Goal: Book appointment/travel/reservation

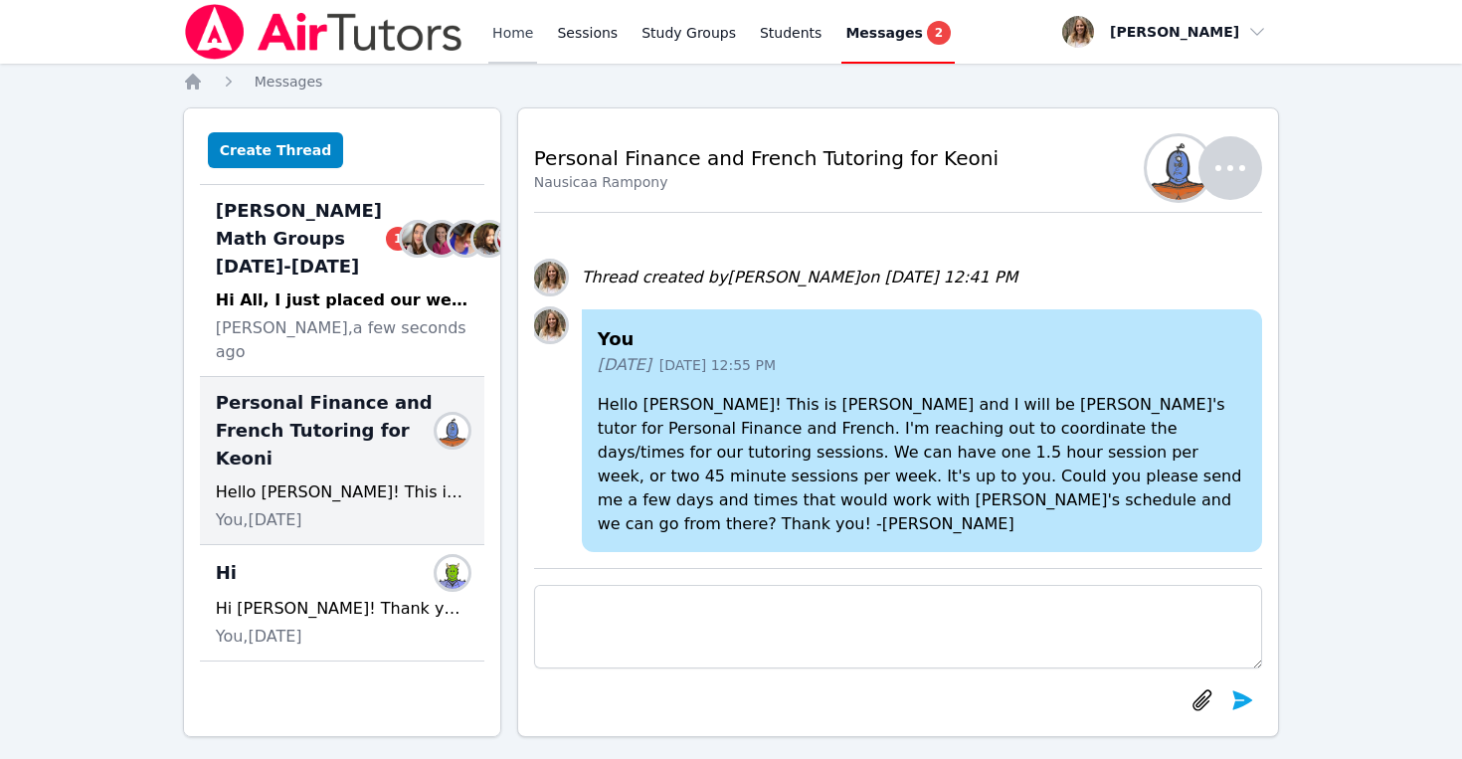
click at [527, 32] on link "Home" at bounding box center [512, 32] width 49 height 64
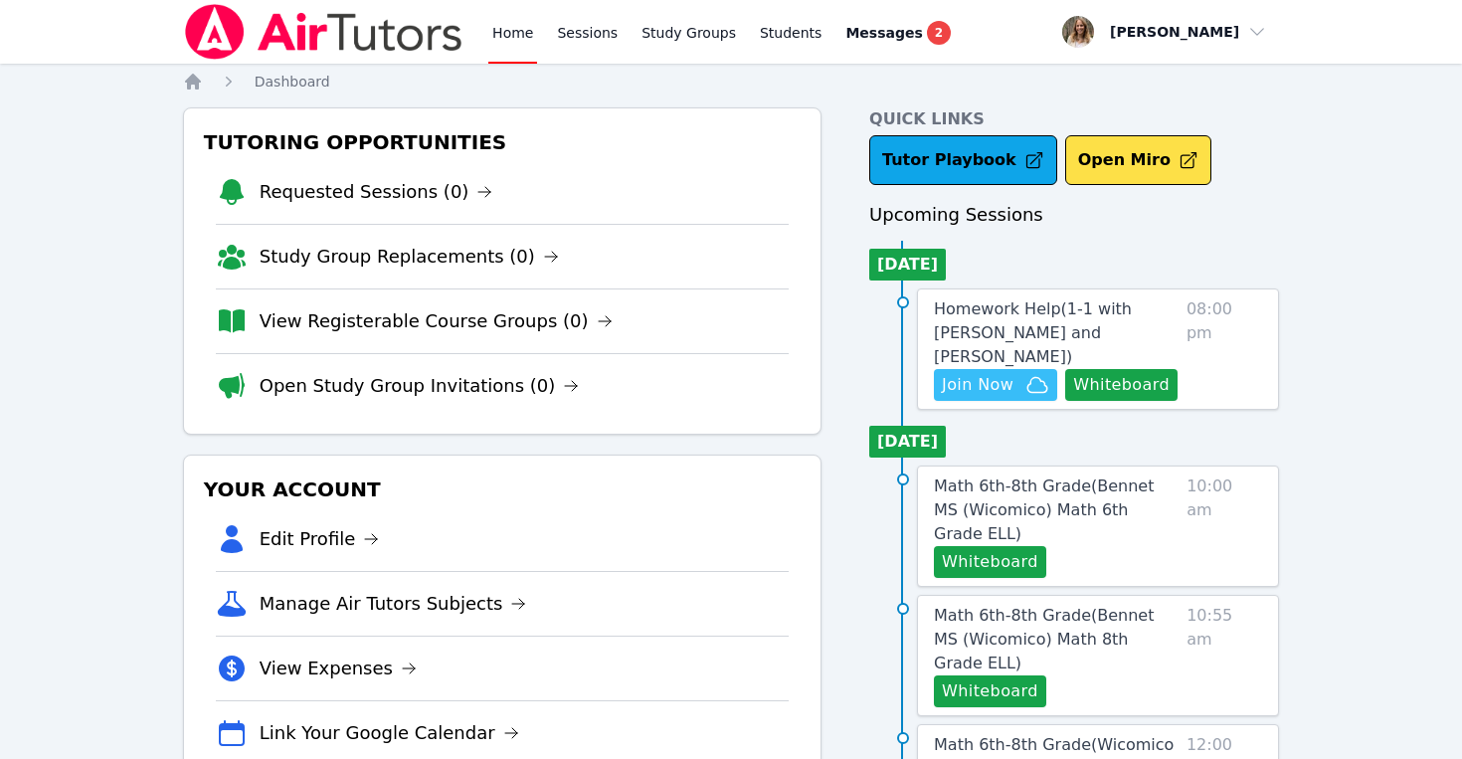
click span "Join Now"
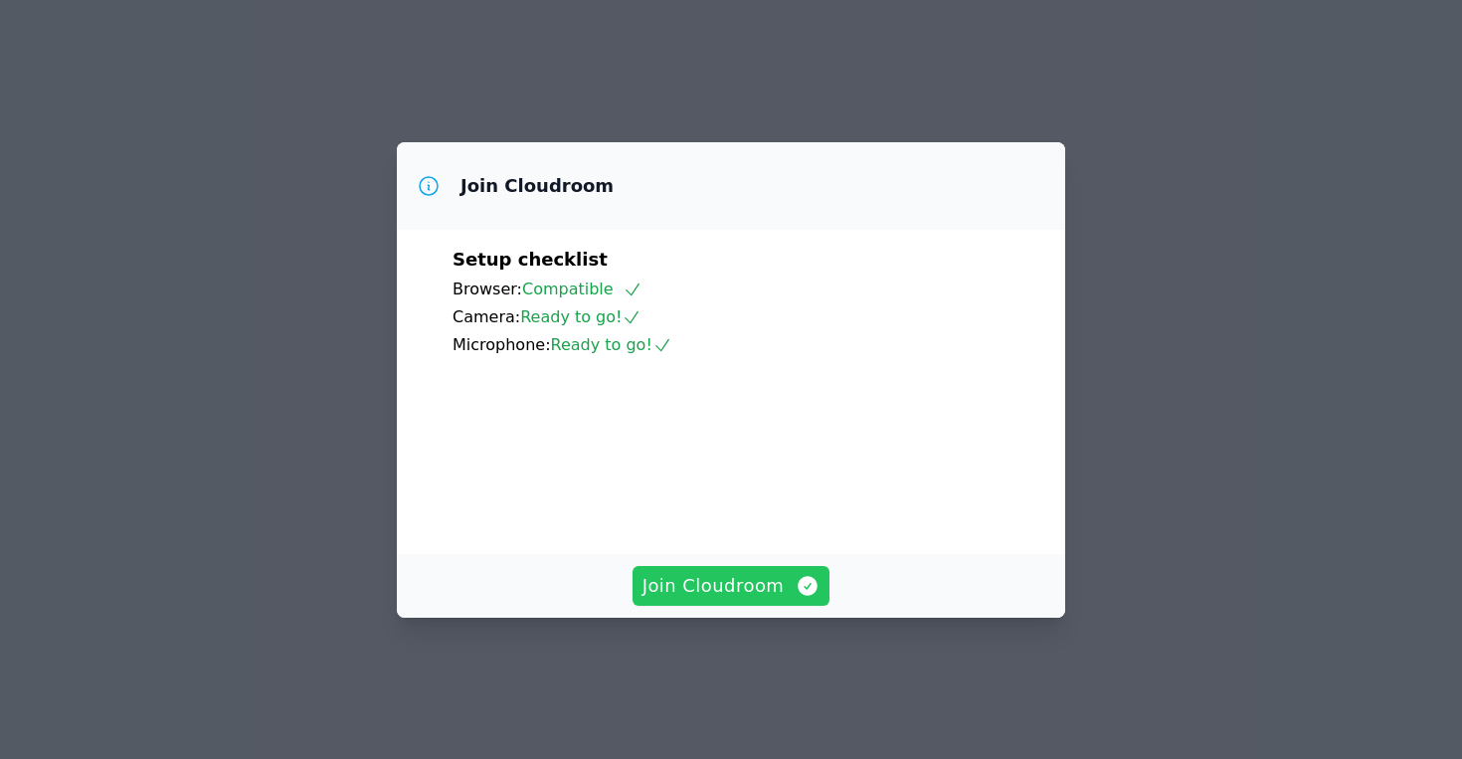
click at [719, 600] on span "Join Cloudroom" at bounding box center [731, 586] width 178 height 28
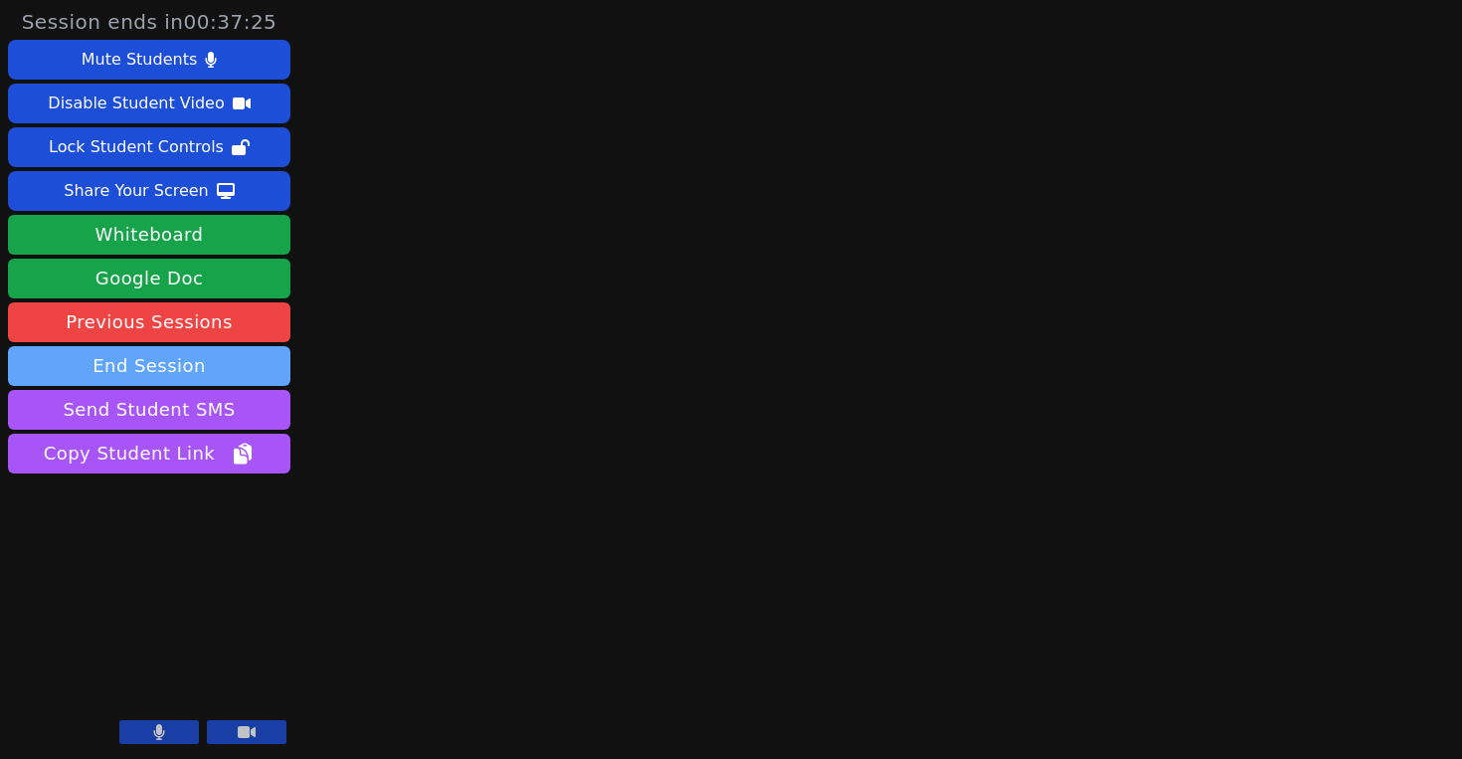
click at [183, 372] on button "End Session" at bounding box center [149, 366] width 282 height 40
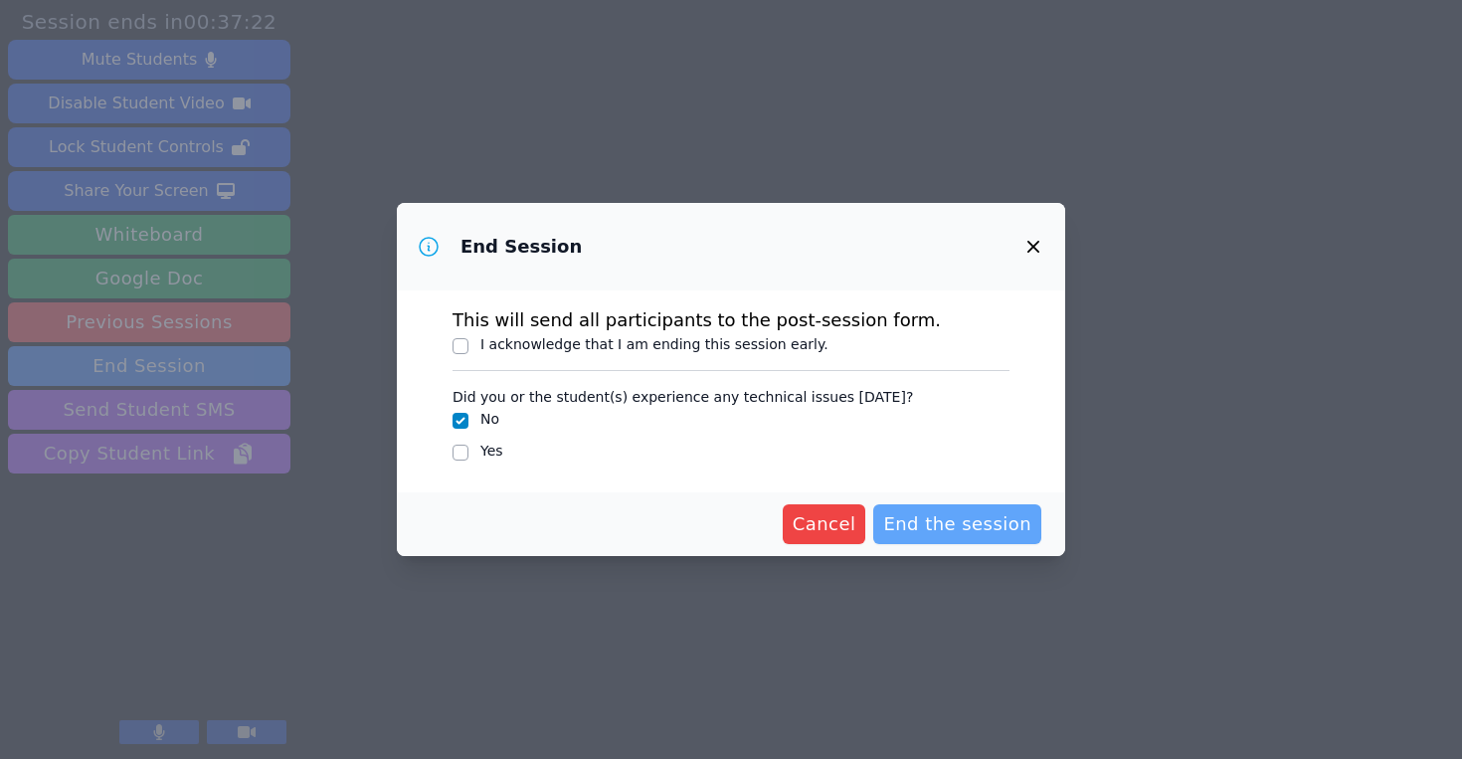
click at [980, 524] on span "End the session" at bounding box center [957, 524] width 148 height 28
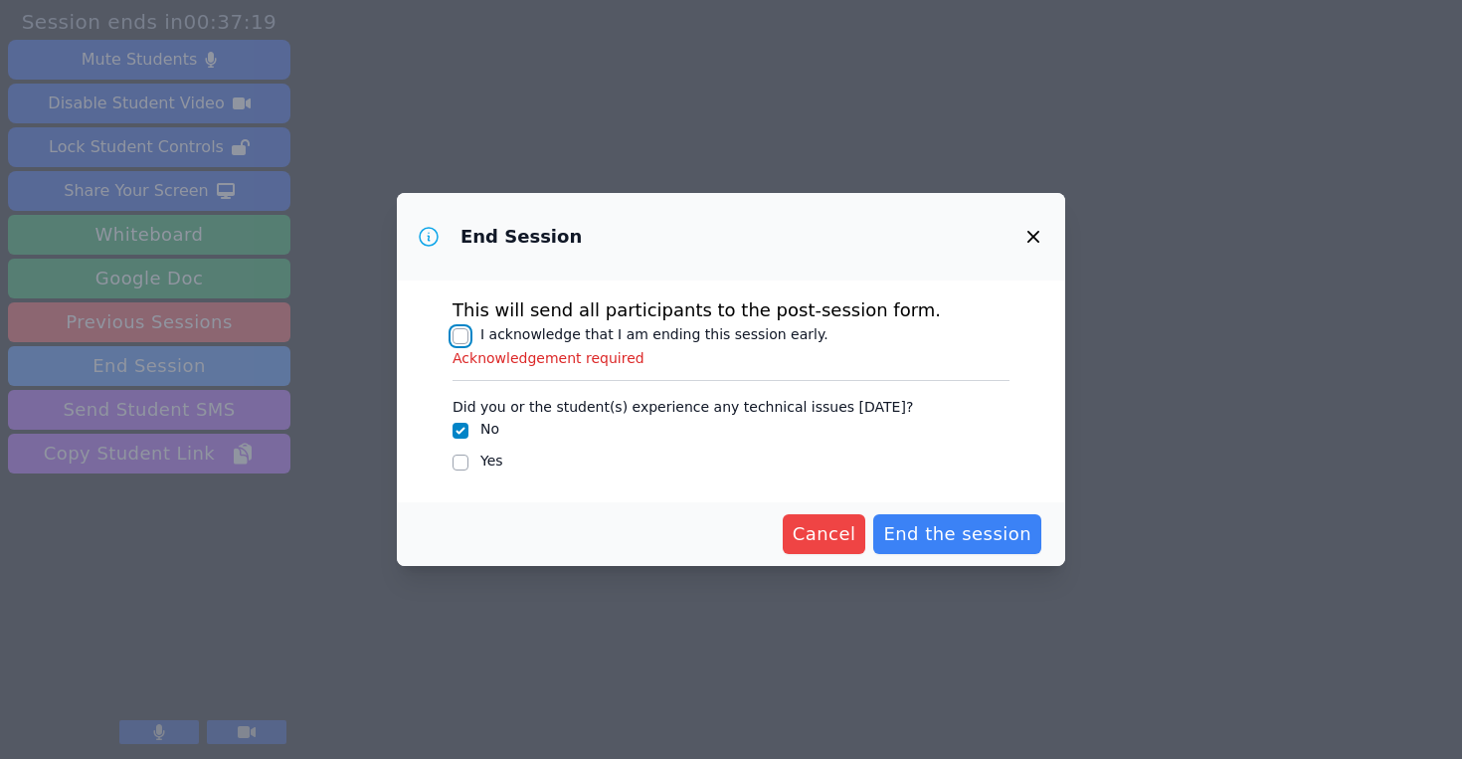
click at [460, 339] on input "I acknowledge that I am ending this session early." at bounding box center [461, 336] width 16 height 16
checkbox input "true"
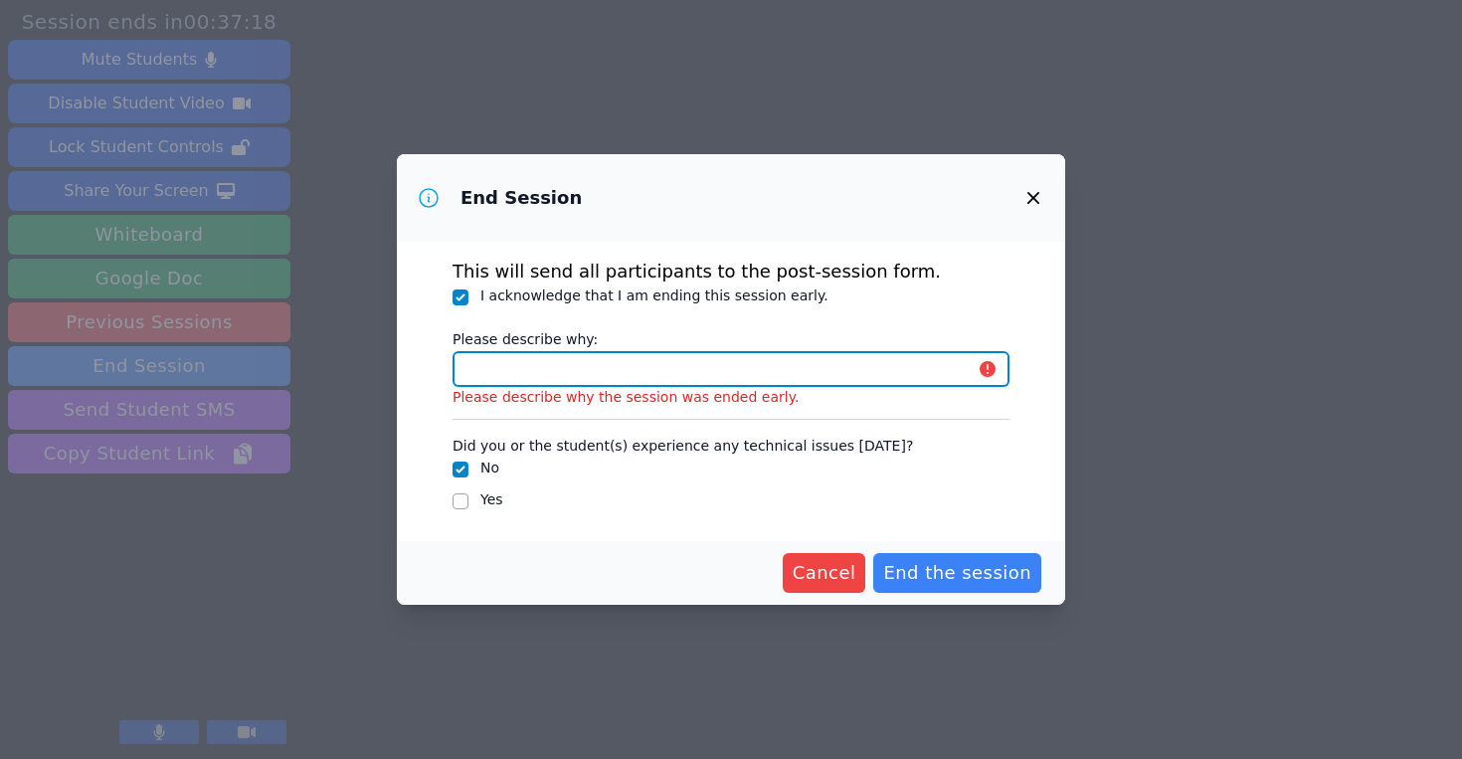
click at [496, 365] on input "Please describe why:" at bounding box center [731, 369] width 557 height 36
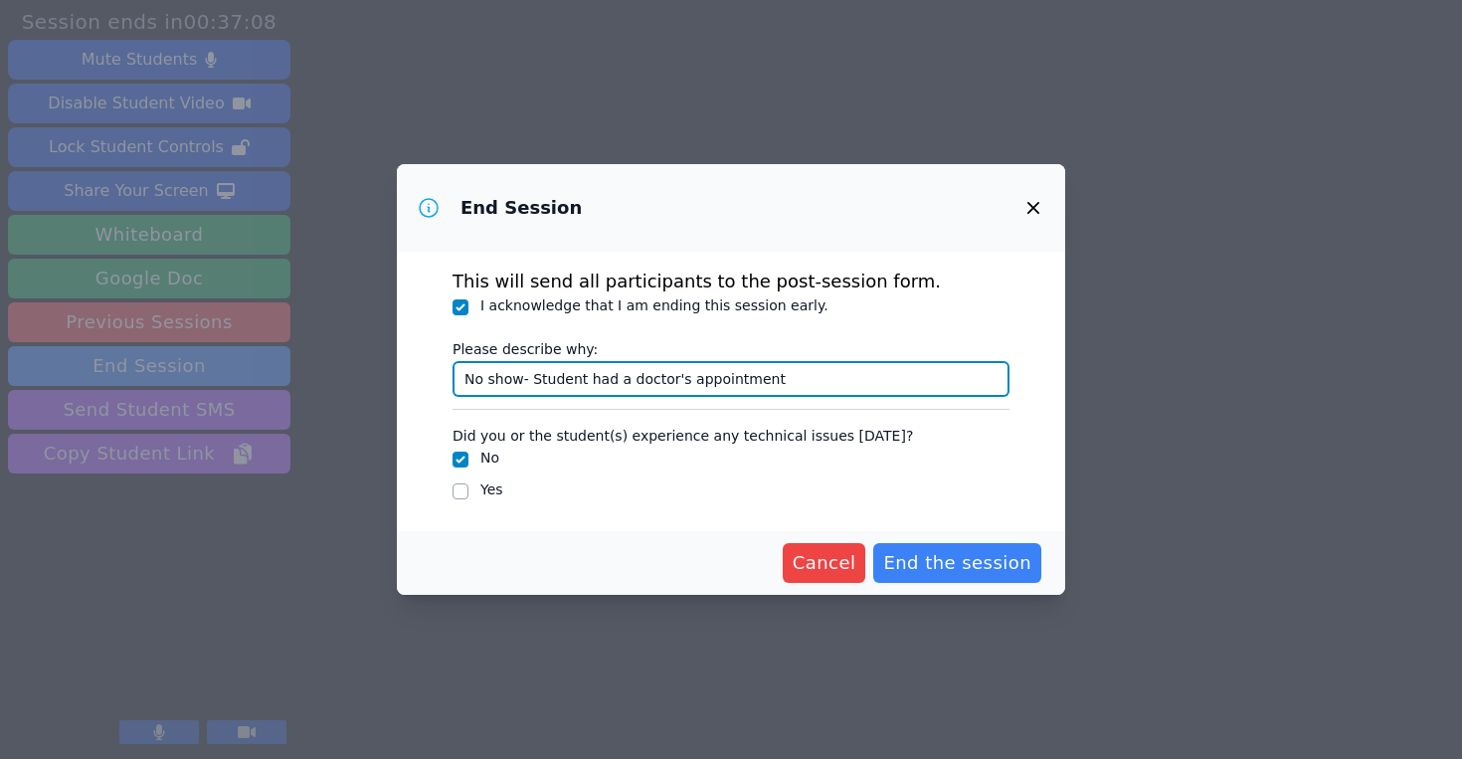
drag, startPoint x: 780, startPoint y: 384, endPoint x: 587, endPoint y: 383, distance: 192.9
click at [587, 383] on input "No show- Student had a doctor's appointment" at bounding box center [731, 379] width 557 height 36
click at [699, 376] on input "No show- Student's mom texted after the session had started to cancel due to re…" at bounding box center [731, 379] width 557 height 36
drag, startPoint x: 849, startPoint y: 377, endPoint x: 1026, endPoint y: 386, distance: 177.3
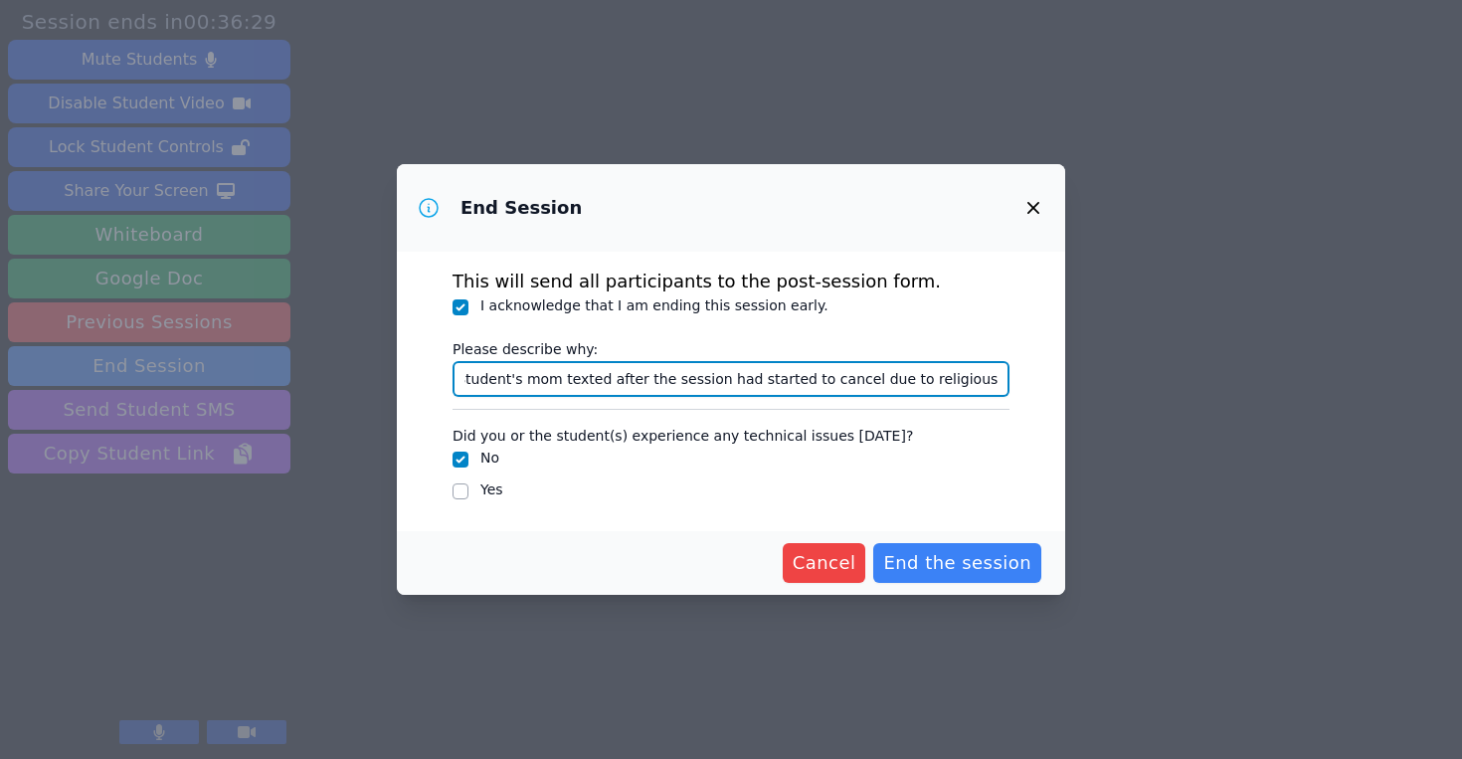
click at [1026, 386] on div "This will send all participants to the post-session form. I acknowledge that I …" at bounding box center [731, 391] width 668 height 279
type input "No show- Student's mom texted after the session had started to cancel"
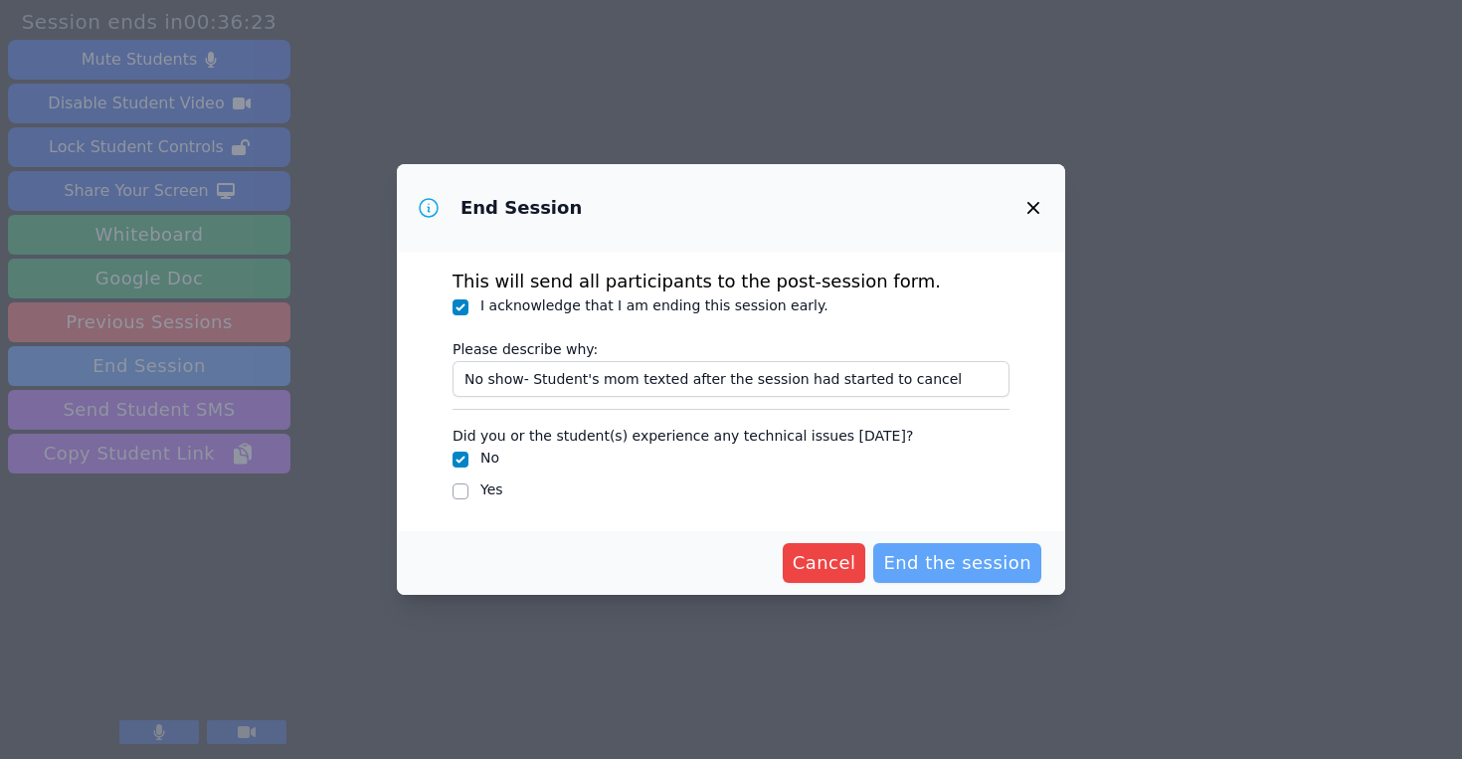
click at [957, 572] on span "End the session" at bounding box center [957, 563] width 148 height 28
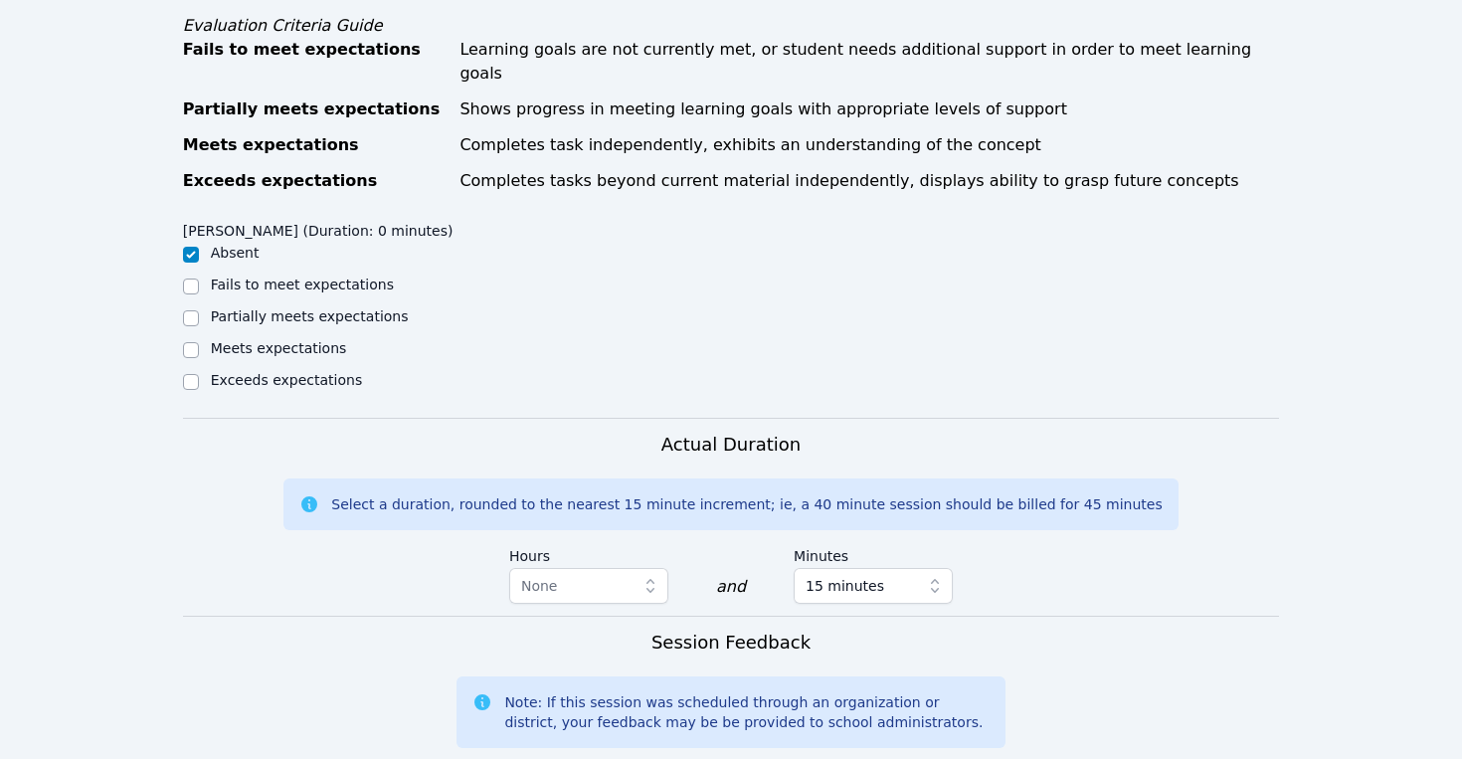
scroll to position [934, 0]
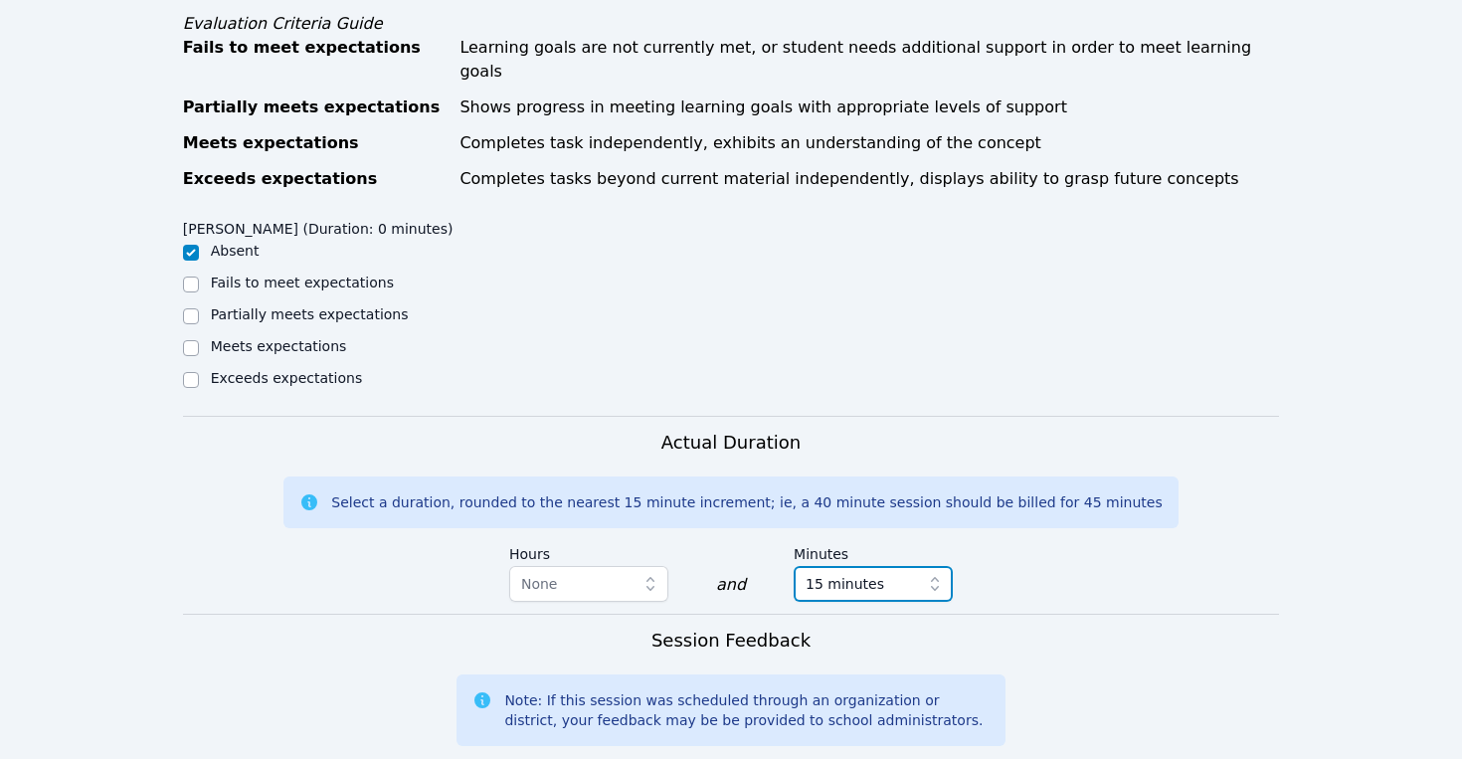
click at [941, 574] on icon "button" at bounding box center [935, 584] width 20 height 20
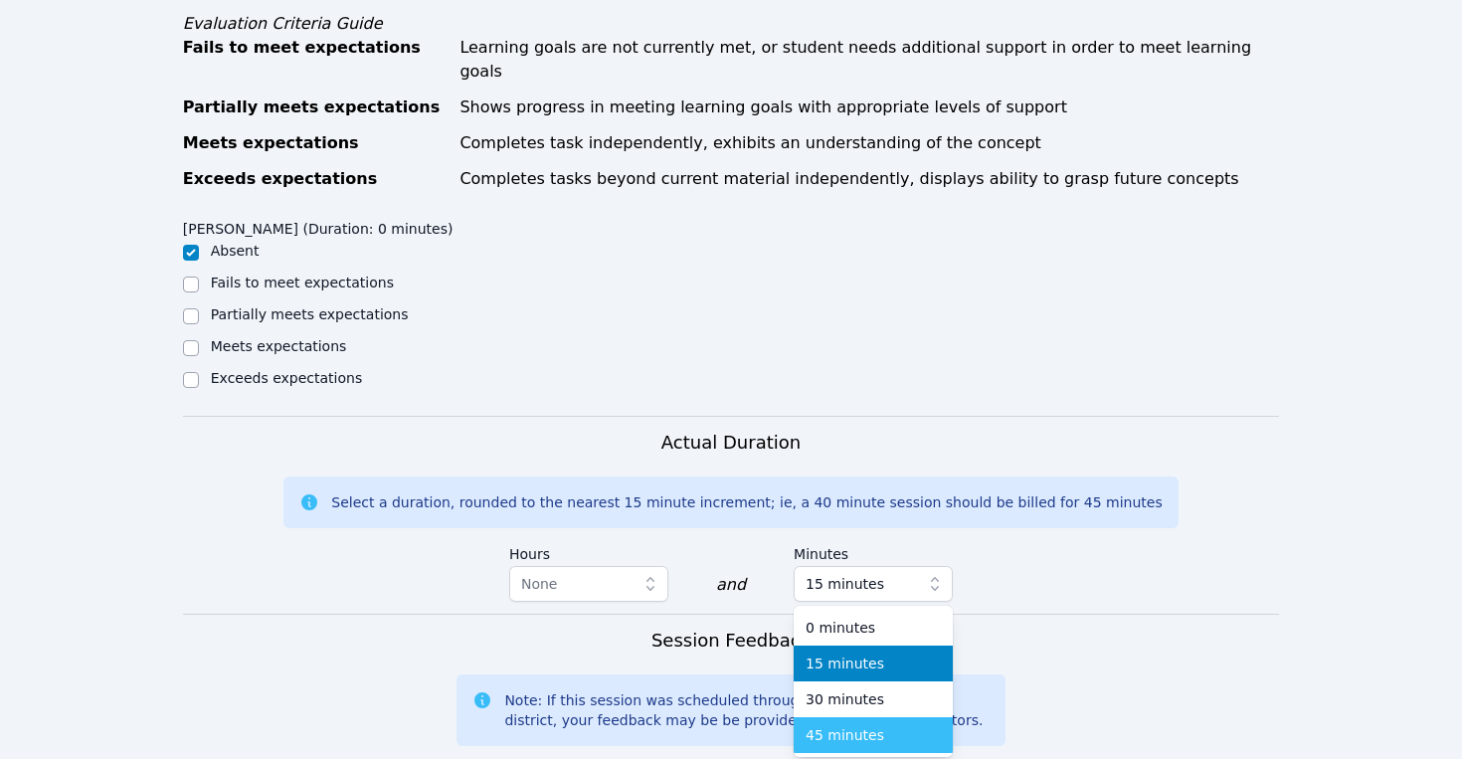
click at [898, 725] on div "45 minutes" at bounding box center [873, 735] width 135 height 20
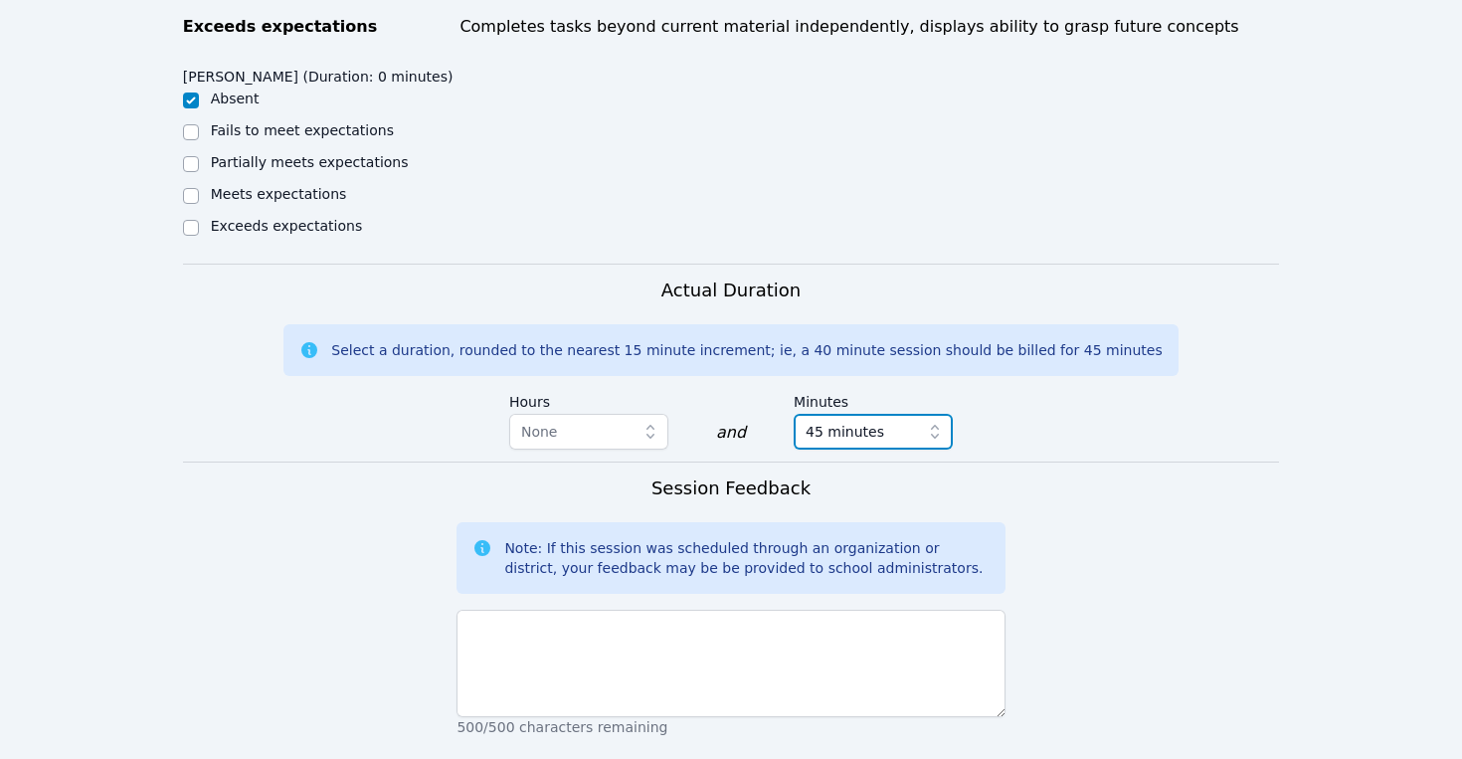
scroll to position [1098, 0]
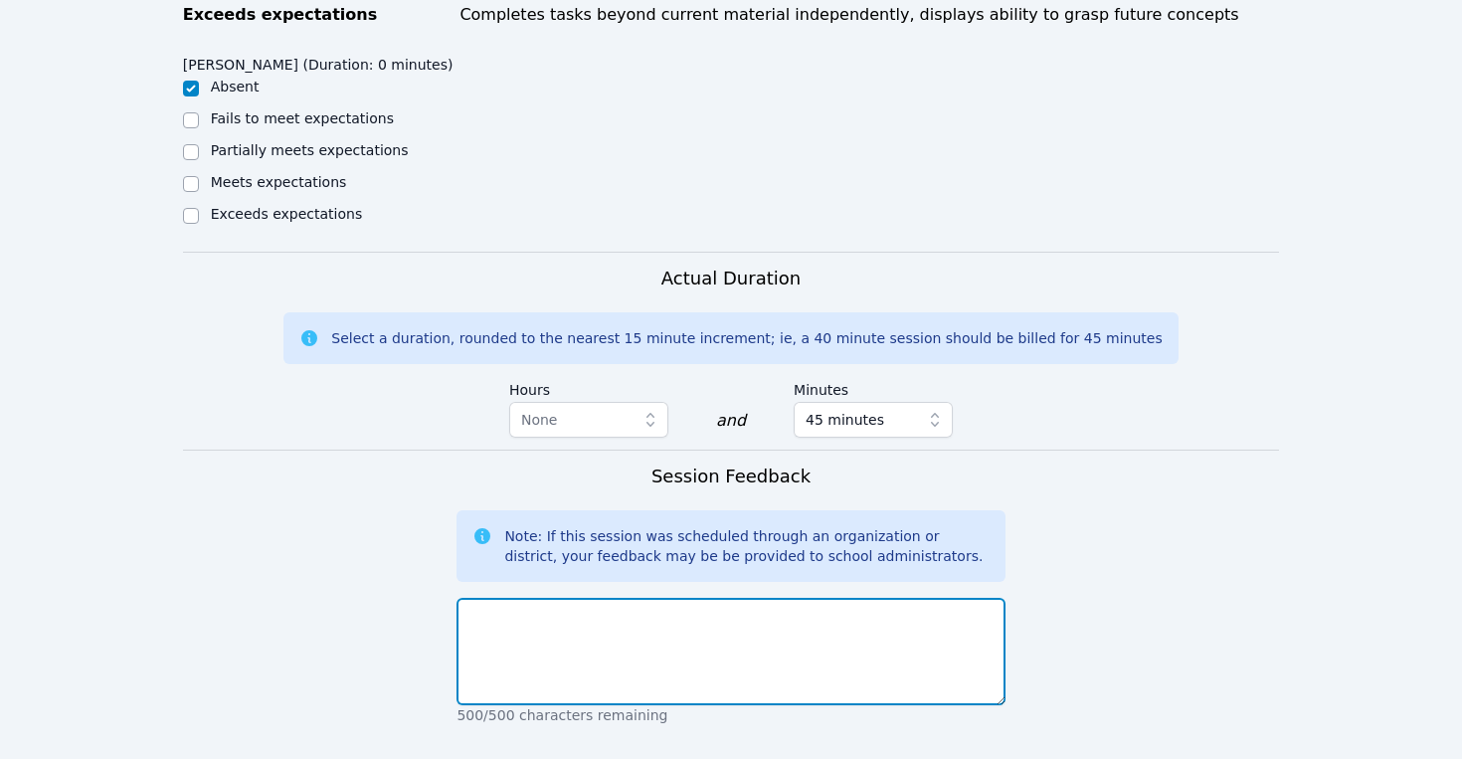
click at [893, 598] on textarea at bounding box center [730, 651] width 548 height 107
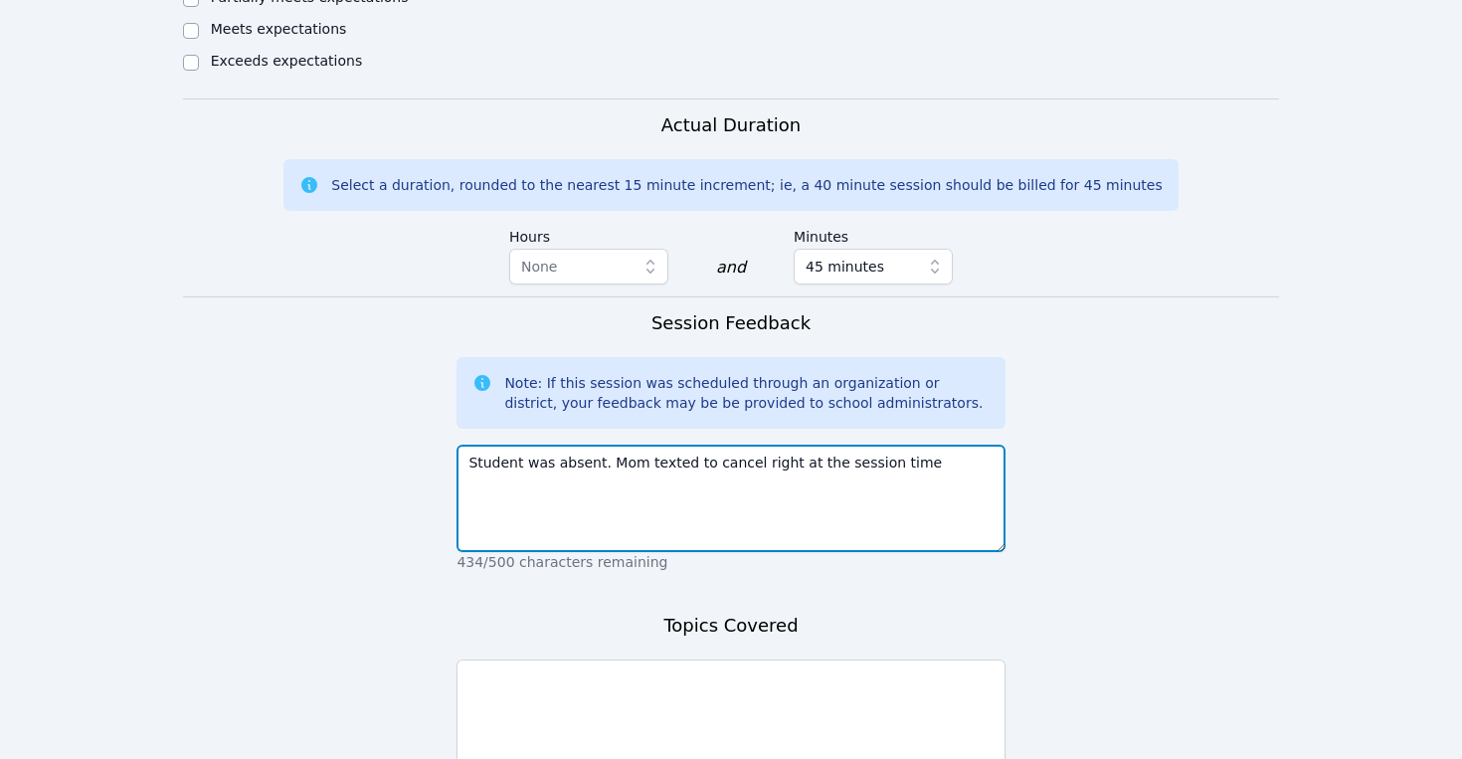
scroll to position [1262, 0]
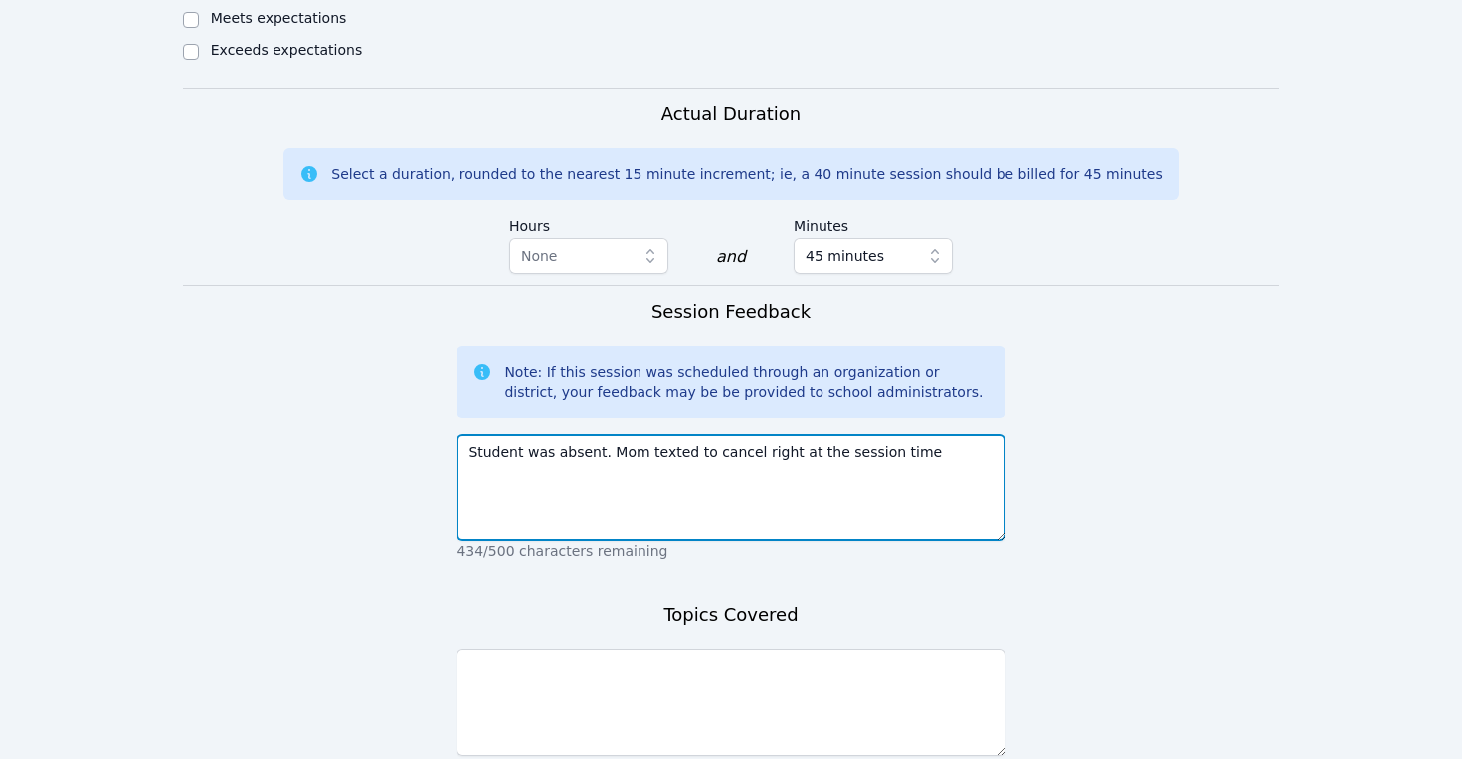
drag, startPoint x: 913, startPoint y: 385, endPoint x: 435, endPoint y: 381, distance: 478.4
click at [435, 381] on form "Student Participation Do not enter a participation level for ABSENT students [P…" at bounding box center [731, 122] width 1097 height 1523
type textarea "Student was absent. Mom texted to cancel right at the session time"
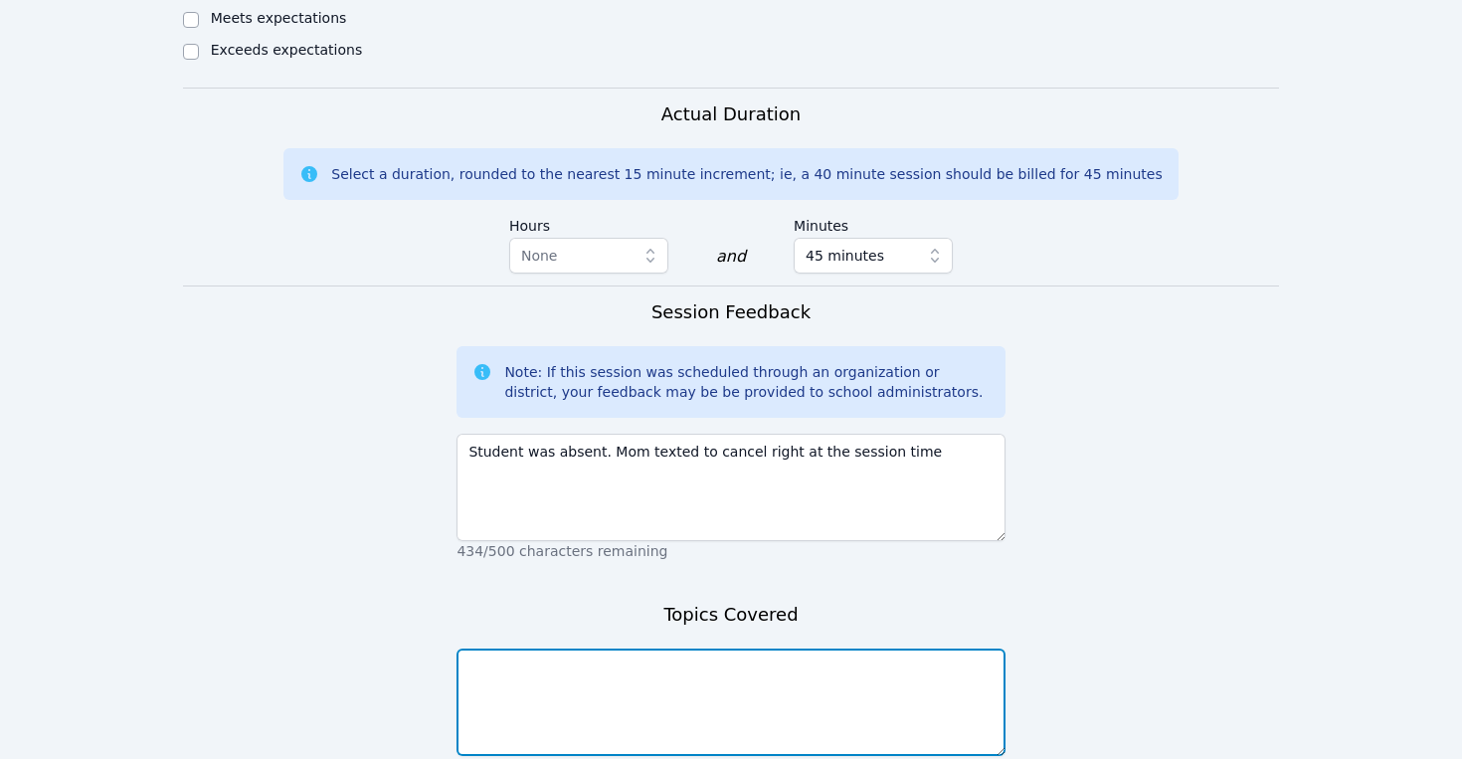
click at [523, 648] on textarea at bounding box center [730, 701] width 548 height 107
paste textarea "Student was absent. Mom texted to cancel right at the session time"
click at [872, 648] on textarea "Student was absent. Mom texted to cancel right at the session time" at bounding box center [730, 701] width 548 height 107
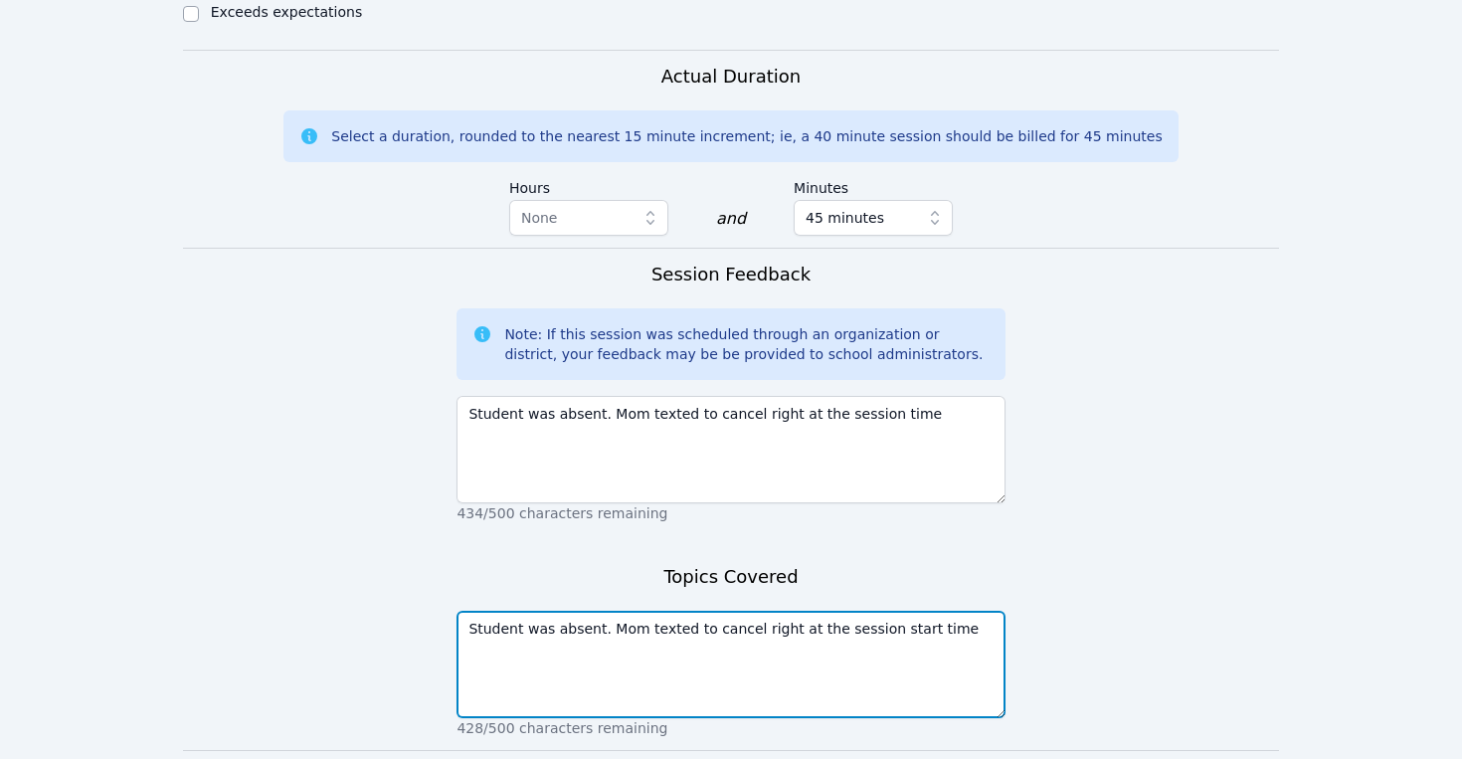
scroll to position [1306, 0]
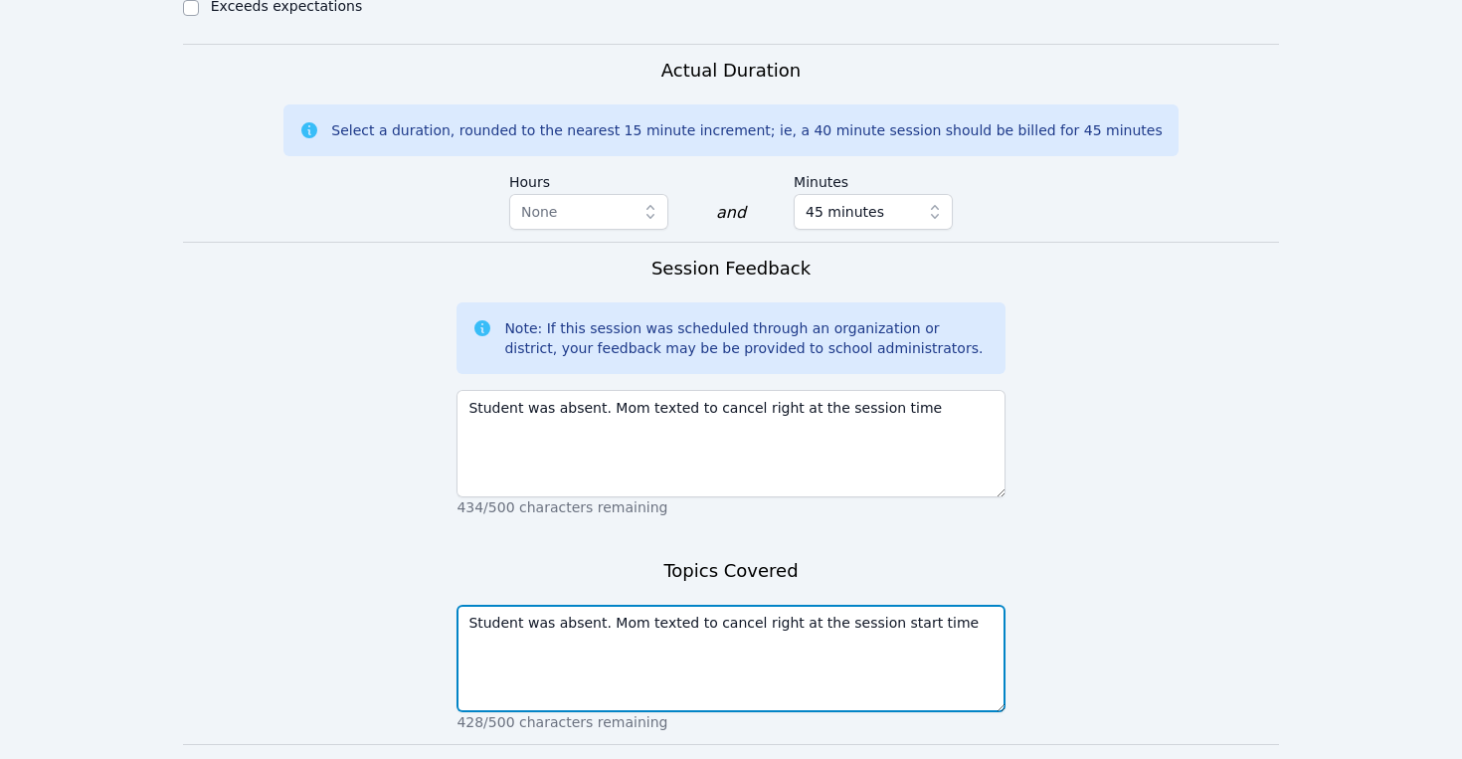
type textarea "Student was absent. Mom texted to cancel right at the session start time"
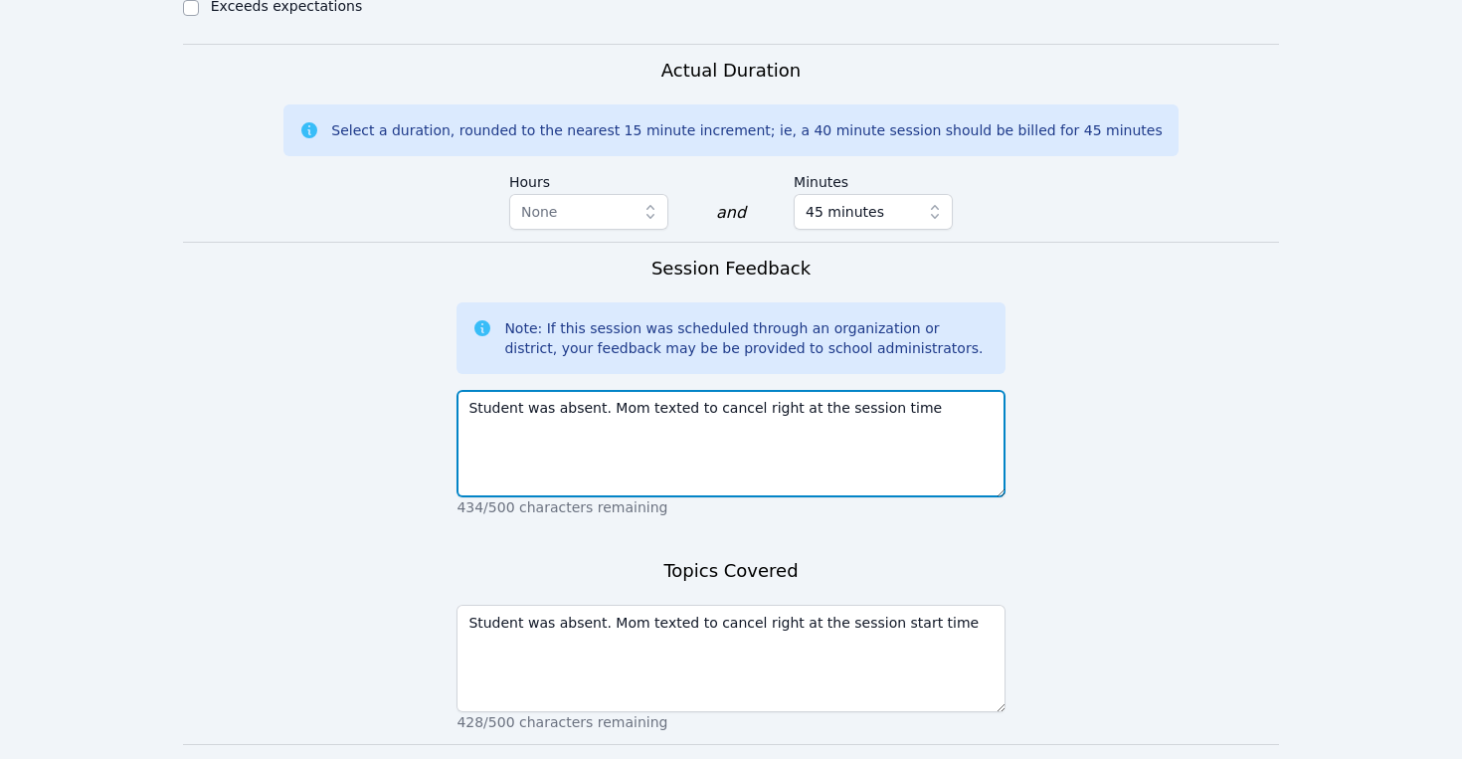
click at [871, 390] on textarea "Student was absent. Mom texted to cancel right at the session time" at bounding box center [730, 443] width 548 height 107
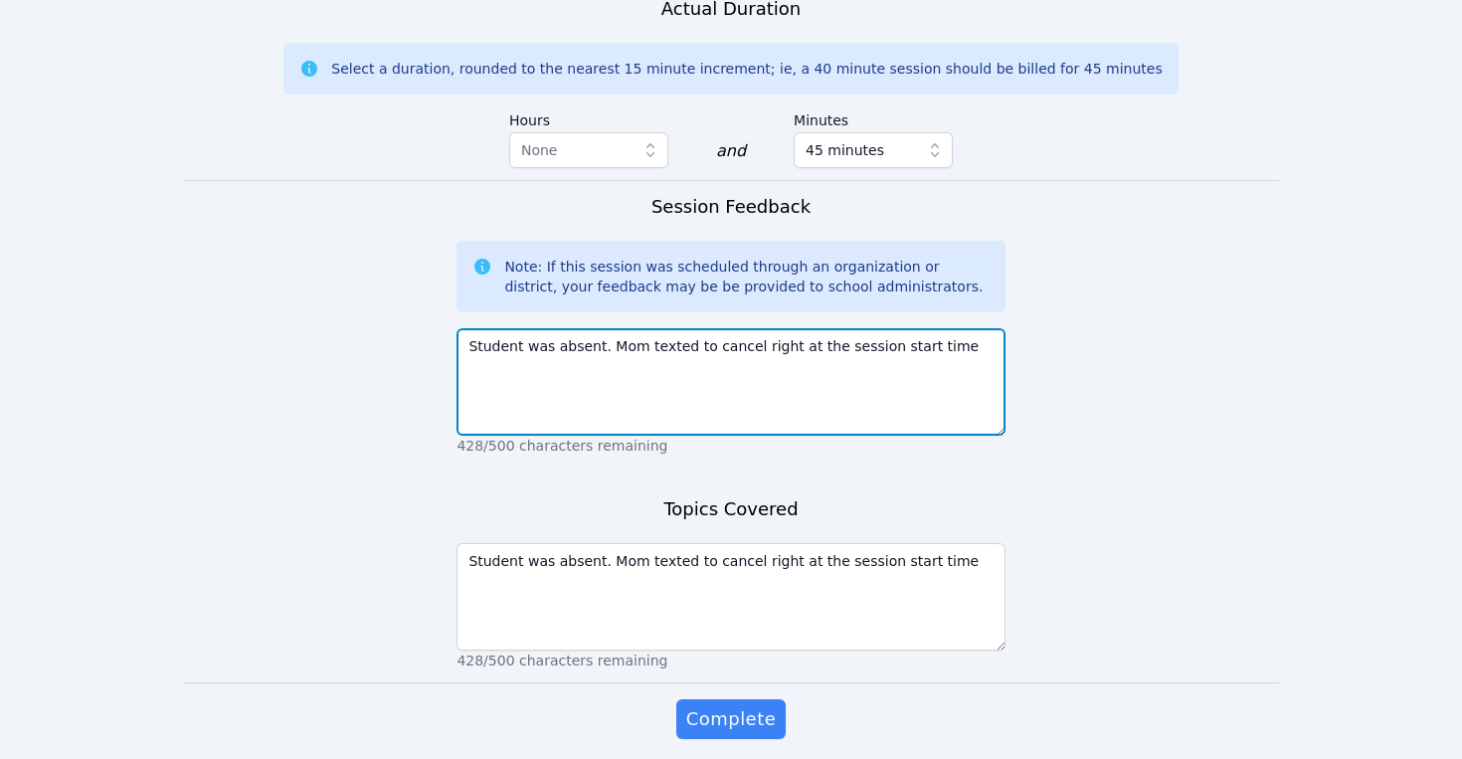
scroll to position [1369, 0]
type textarea "Student was absent. Mom texted to cancel right at the session start time"
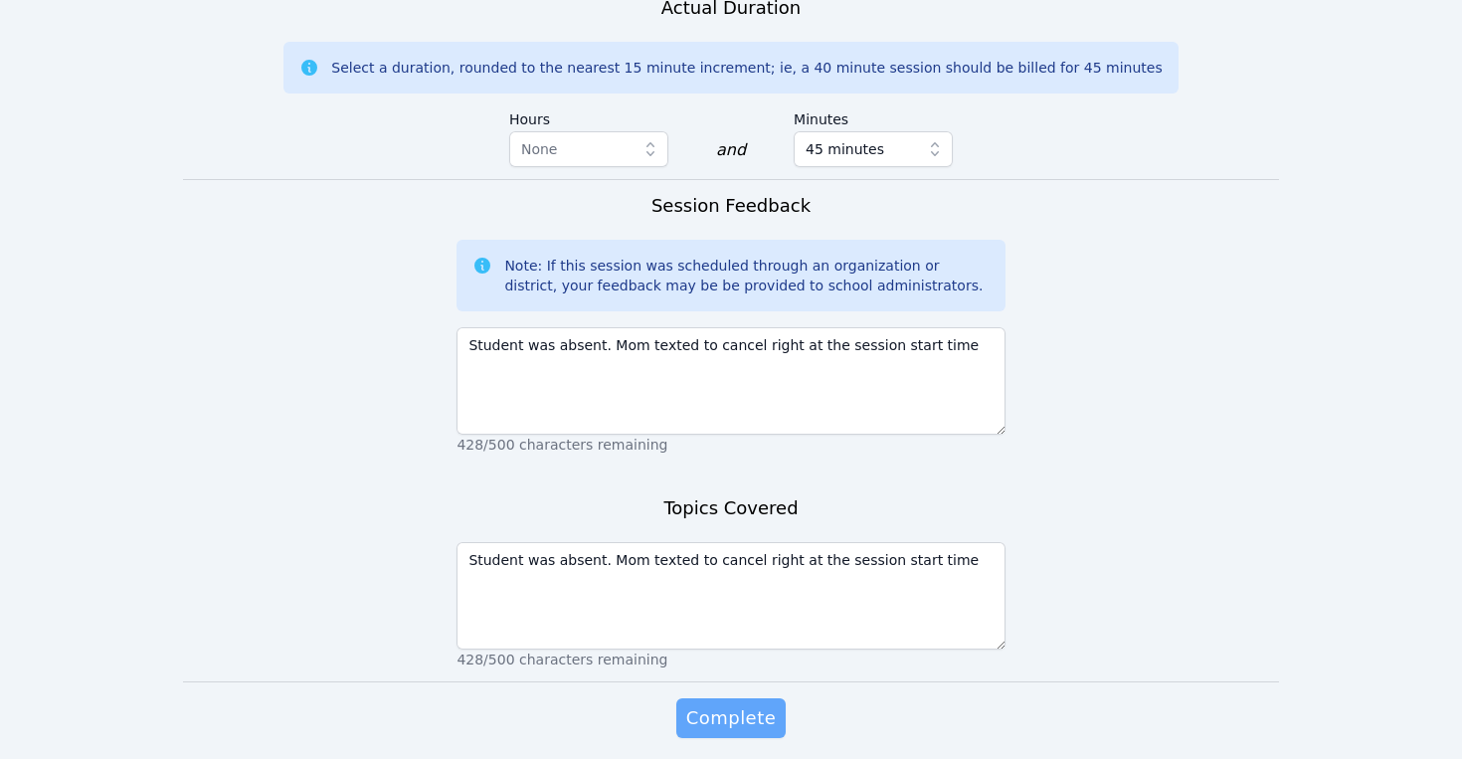
click at [726, 704] on span "Complete" at bounding box center [731, 718] width 90 height 28
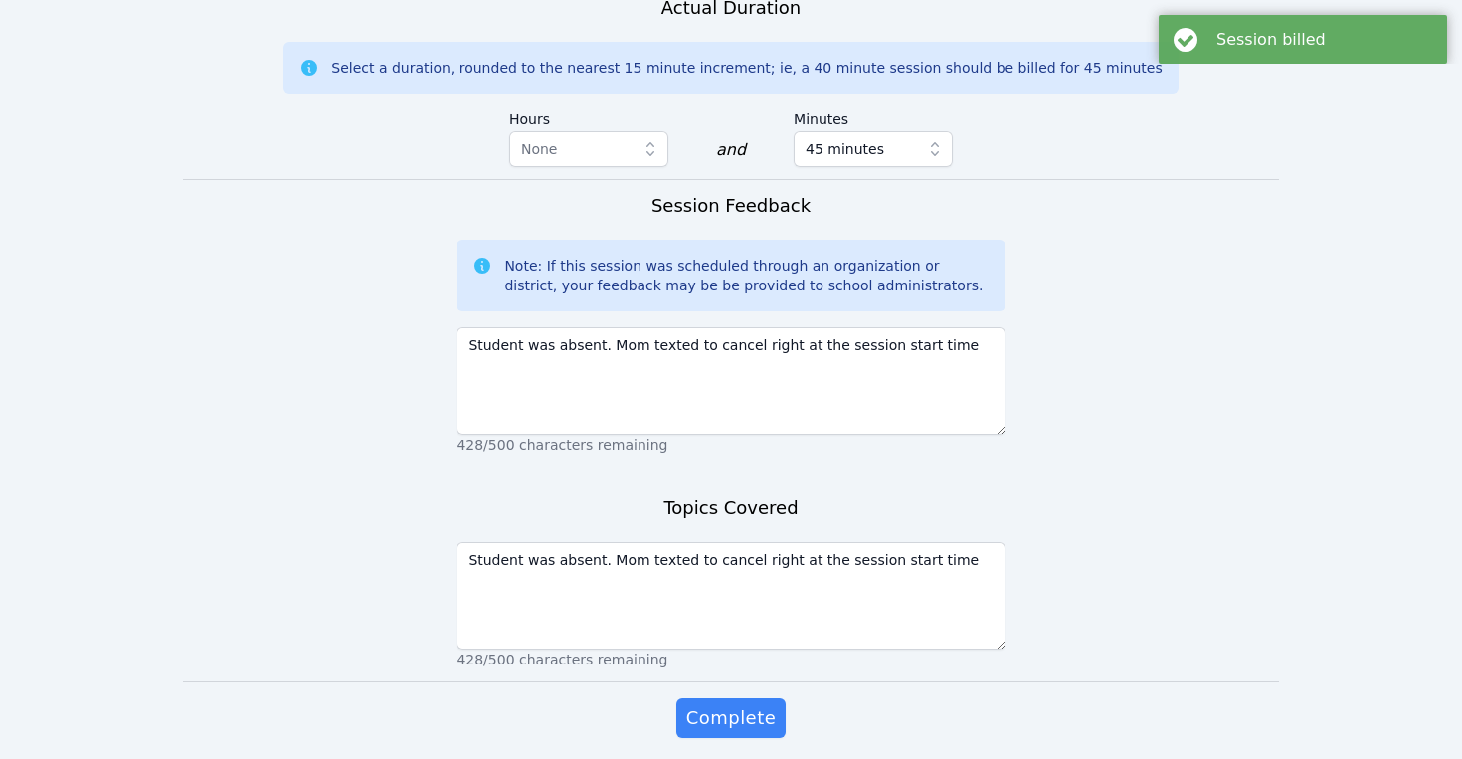
scroll to position [0, 0]
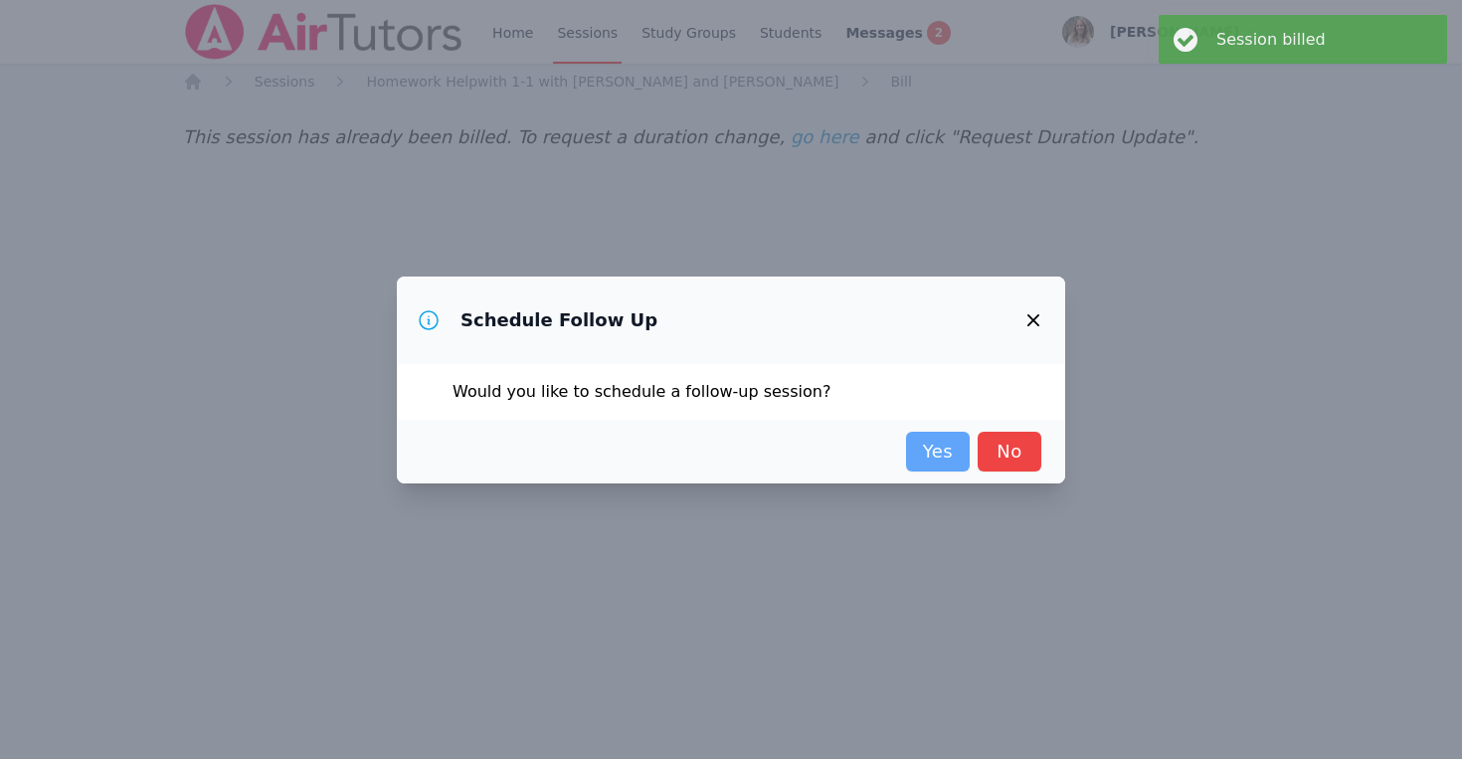
click at [930, 454] on link "Yes" at bounding box center [938, 452] width 64 height 40
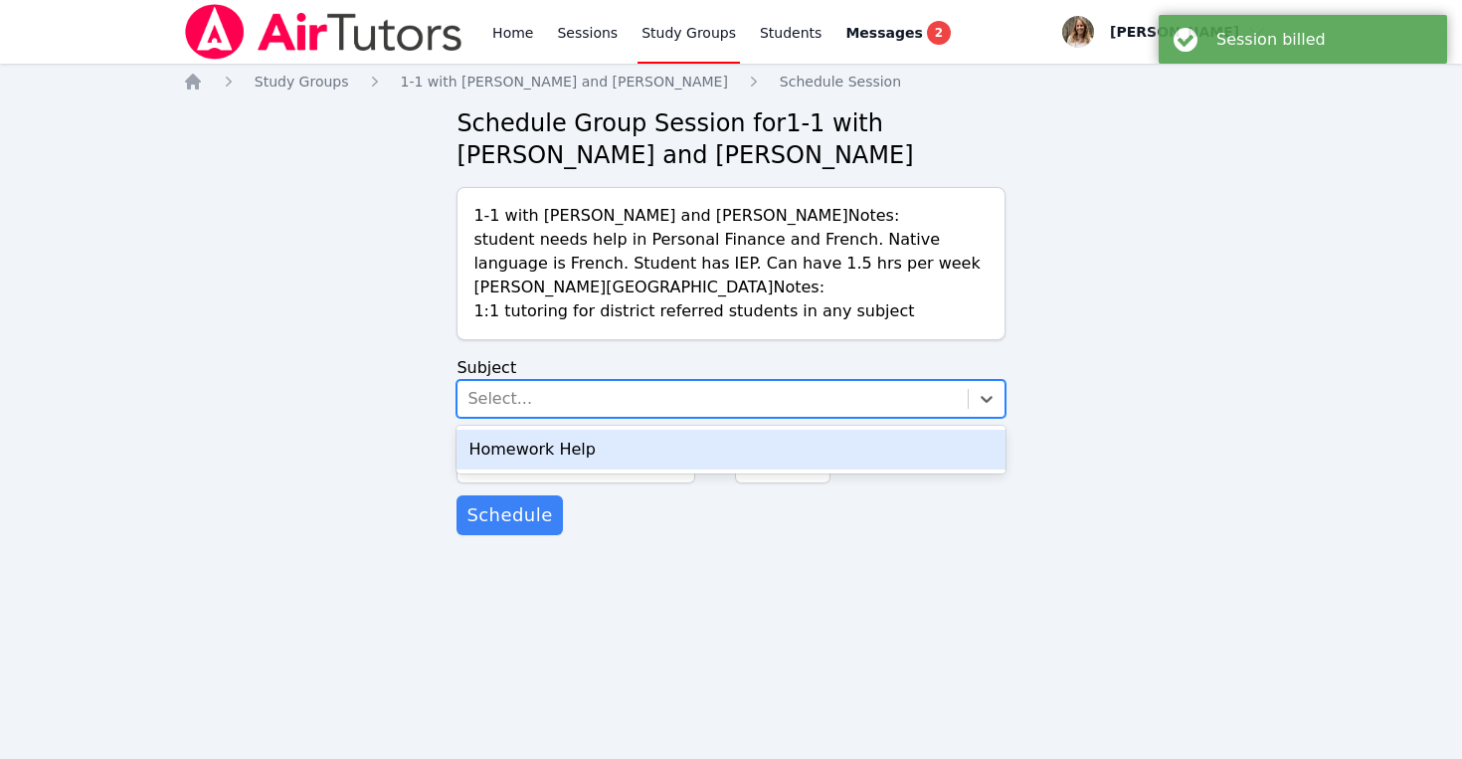
click at [601, 393] on div "Select..." at bounding box center [711, 399] width 509 height 36
click at [610, 452] on div "Homework Help" at bounding box center [730, 450] width 548 height 40
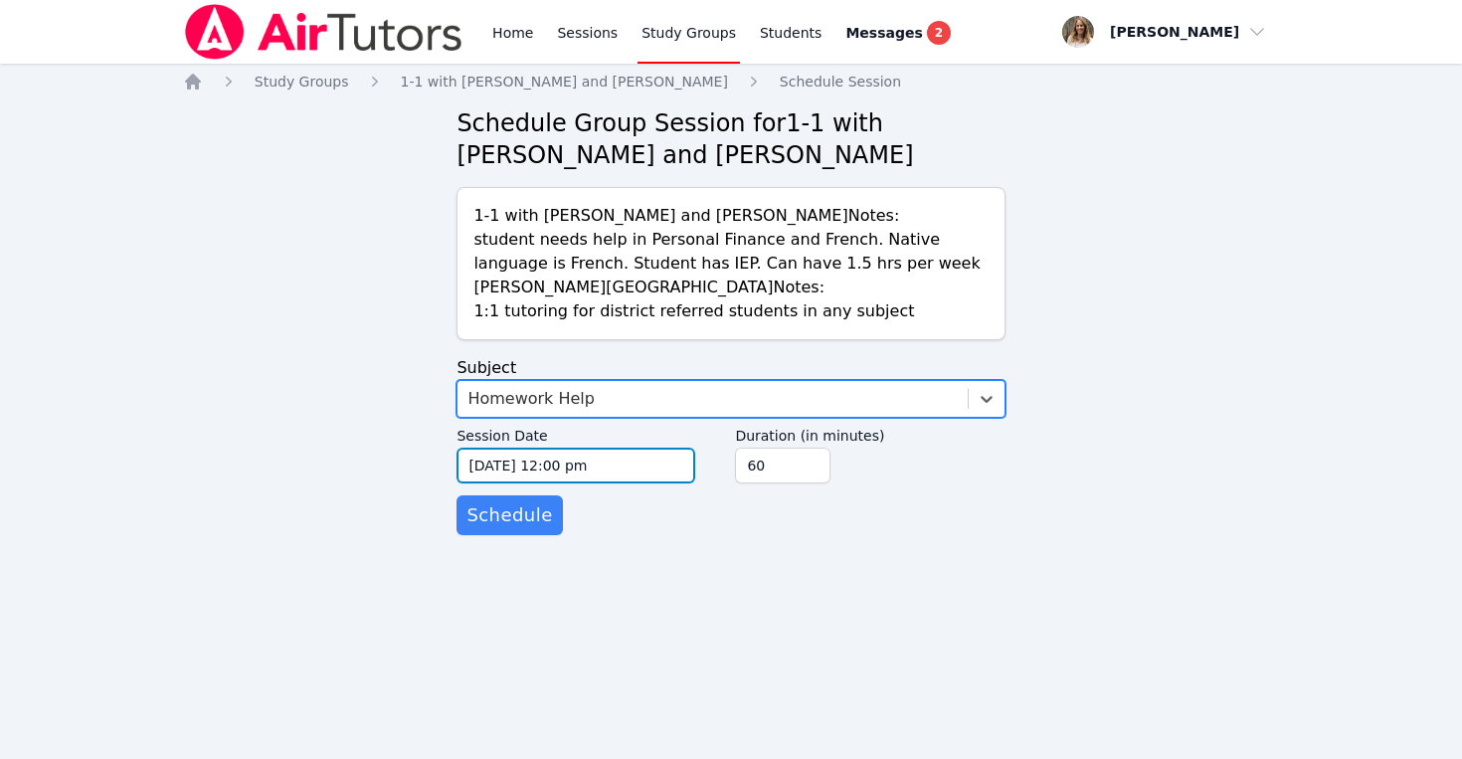
click at [613, 470] on input "[DATE] 12:00 pm" at bounding box center [575, 466] width 239 height 36
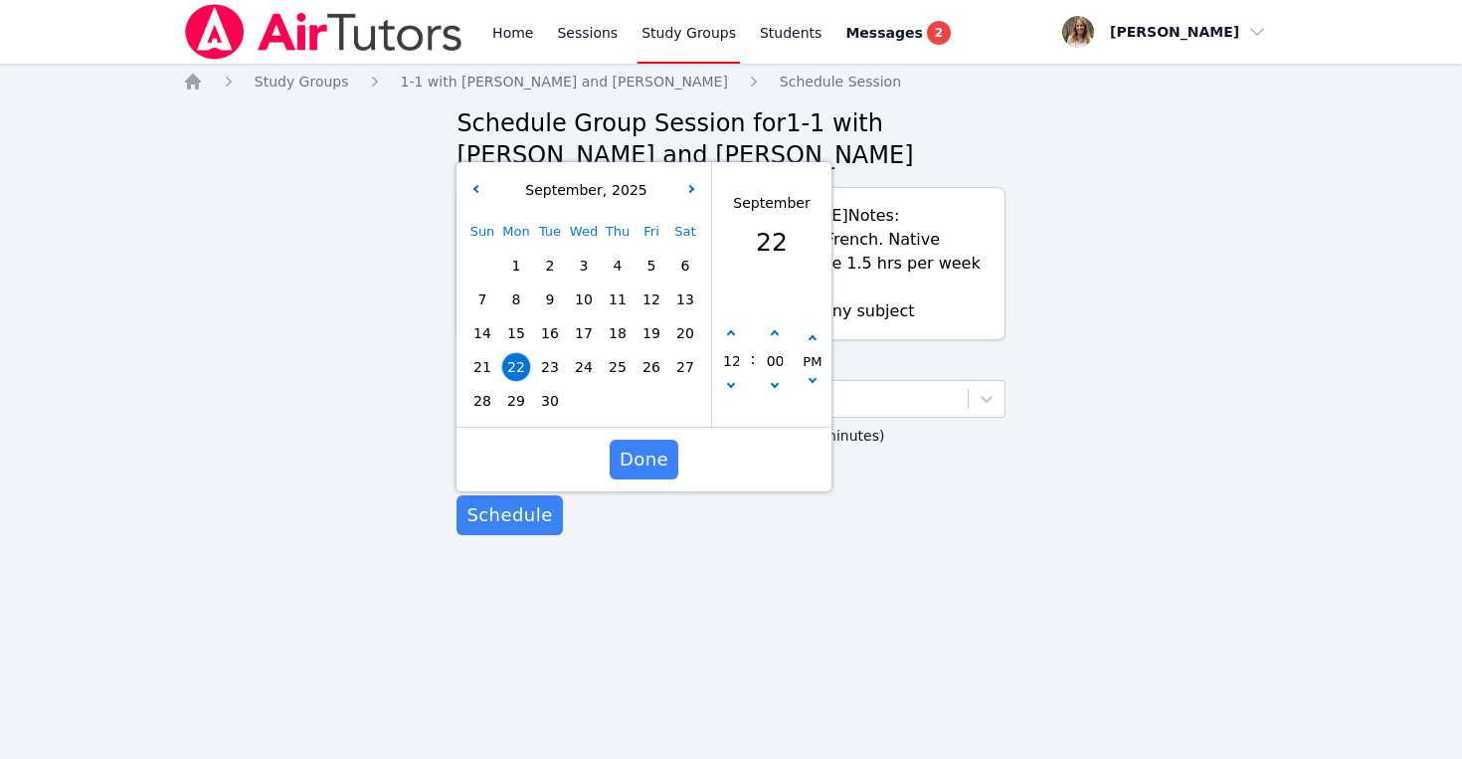
click at [622, 363] on span "25" at bounding box center [618, 367] width 28 height 28
click at [731, 328] on button "button" at bounding box center [731, 334] width 20 height 20
type input "[DATE] 01:00 pm"
type input "01"
click at [731, 328] on button "button" at bounding box center [731, 334] width 20 height 20
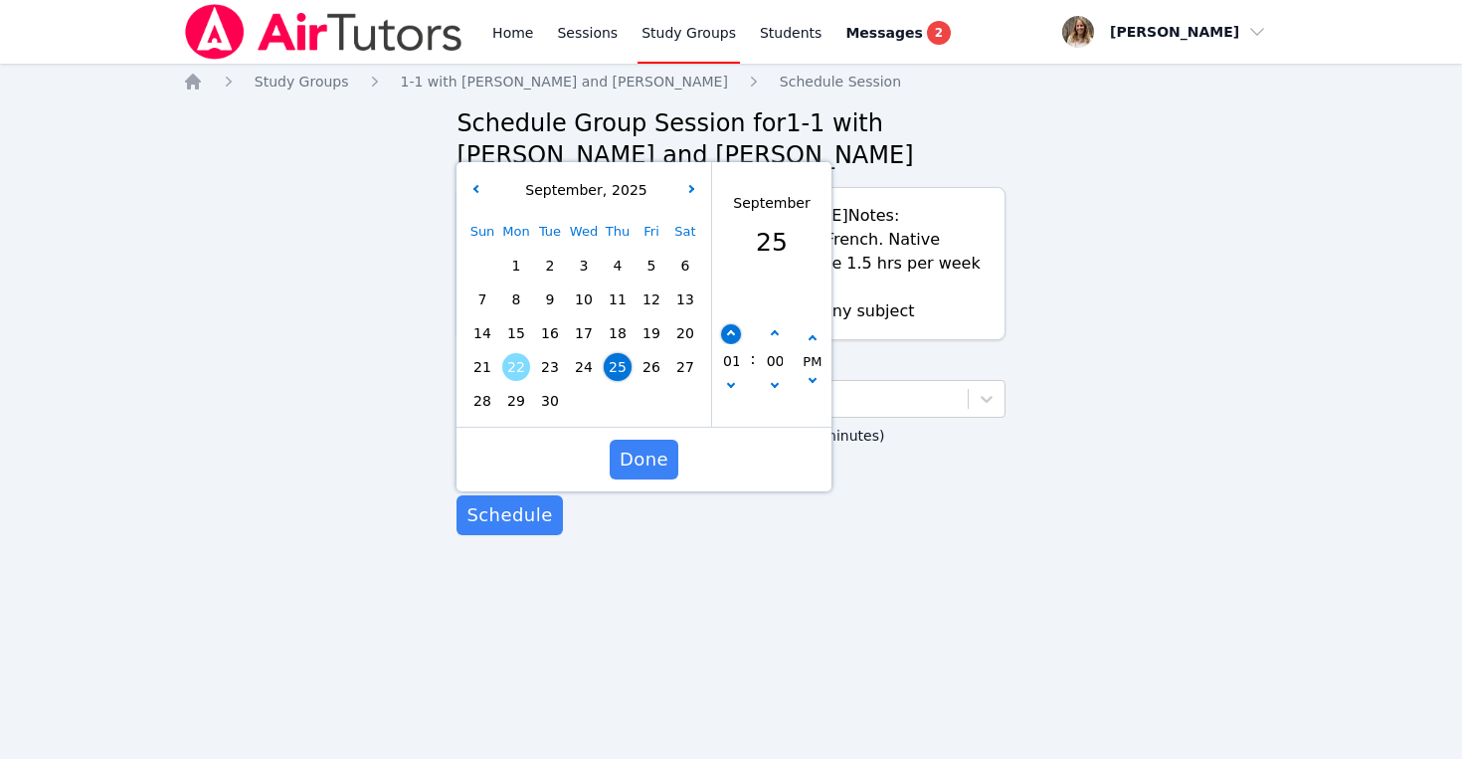
type input "[DATE] 02:00 pm"
type input "02"
click at [731, 328] on button "button" at bounding box center [731, 334] width 20 height 20
type input "[DATE] 03:00 pm"
type input "03"
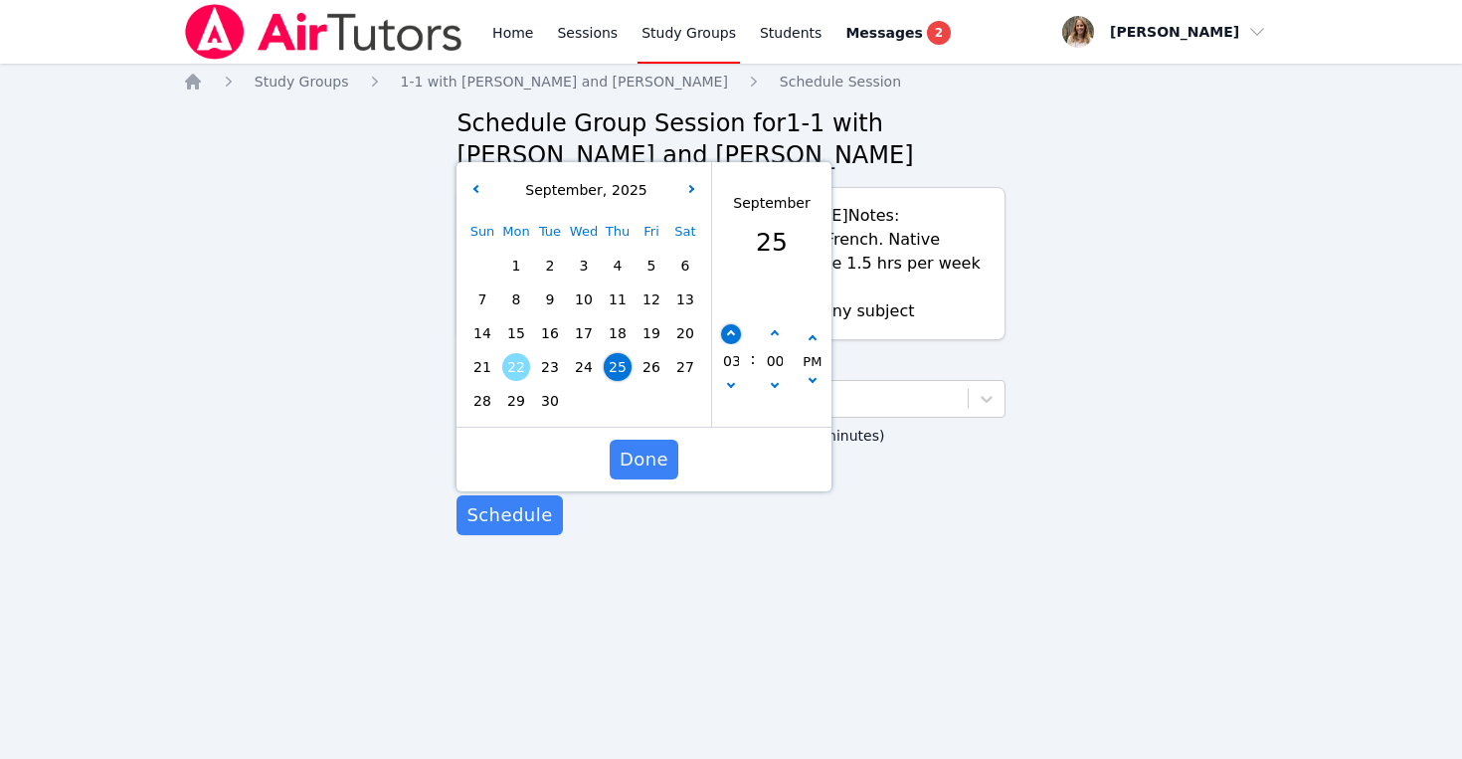
click at [731, 328] on button "button" at bounding box center [731, 334] width 20 height 20
type input "[DATE] 04:00 pm"
type input "04"
click at [731, 328] on button "button" at bounding box center [731, 334] width 20 height 20
type input "[DATE] 05:00 pm"
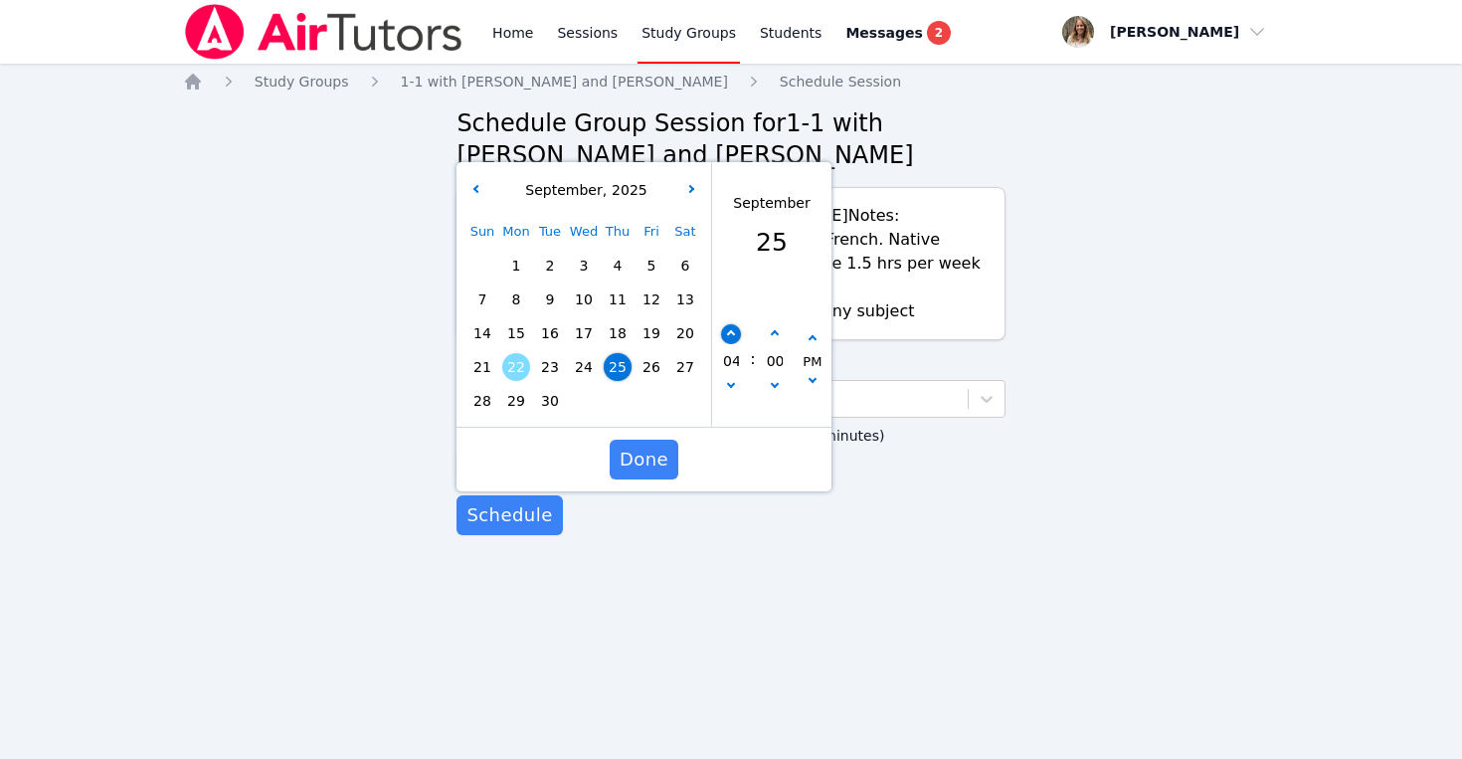
type input "05"
click at [731, 328] on button "button" at bounding box center [731, 334] width 20 height 20
type input "[DATE] 06:00 pm"
type input "06"
click at [731, 328] on button "button" at bounding box center [731, 334] width 20 height 20
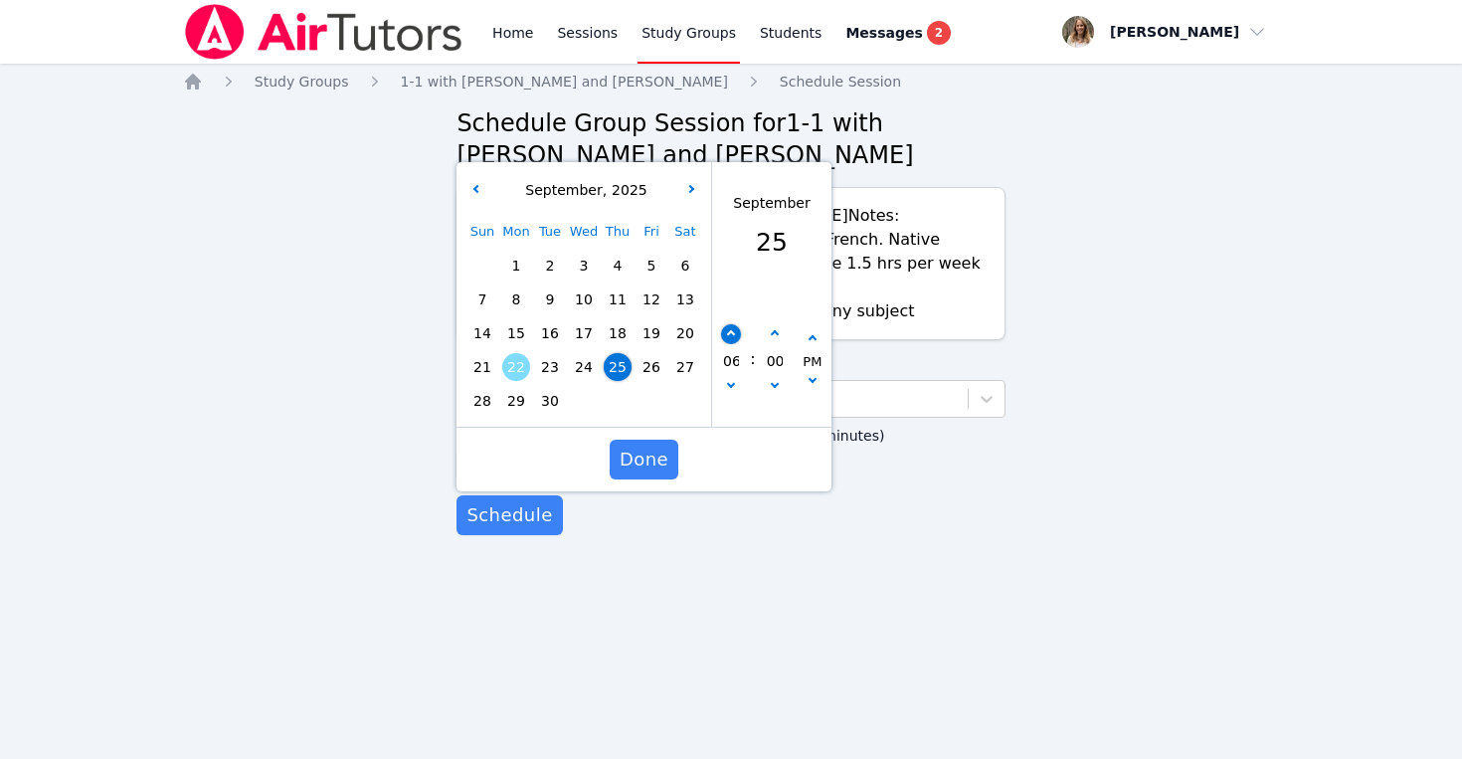
type input "[DATE] 07:00 pm"
type input "07"
click at [731, 328] on button "button" at bounding box center [731, 334] width 20 height 20
type input "[DATE] 08:00 pm"
type input "08"
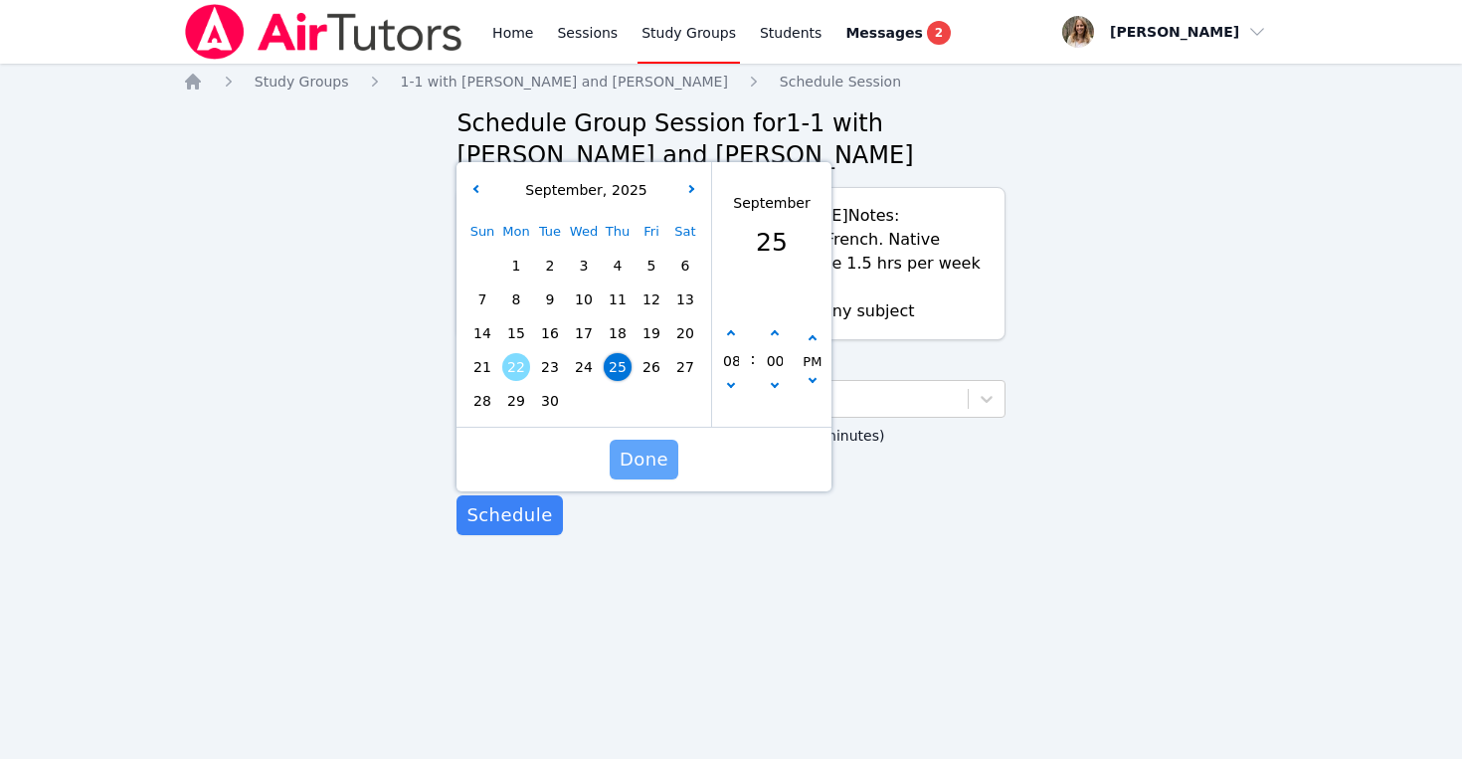
click at [638, 460] on span "Done" at bounding box center [644, 460] width 49 height 28
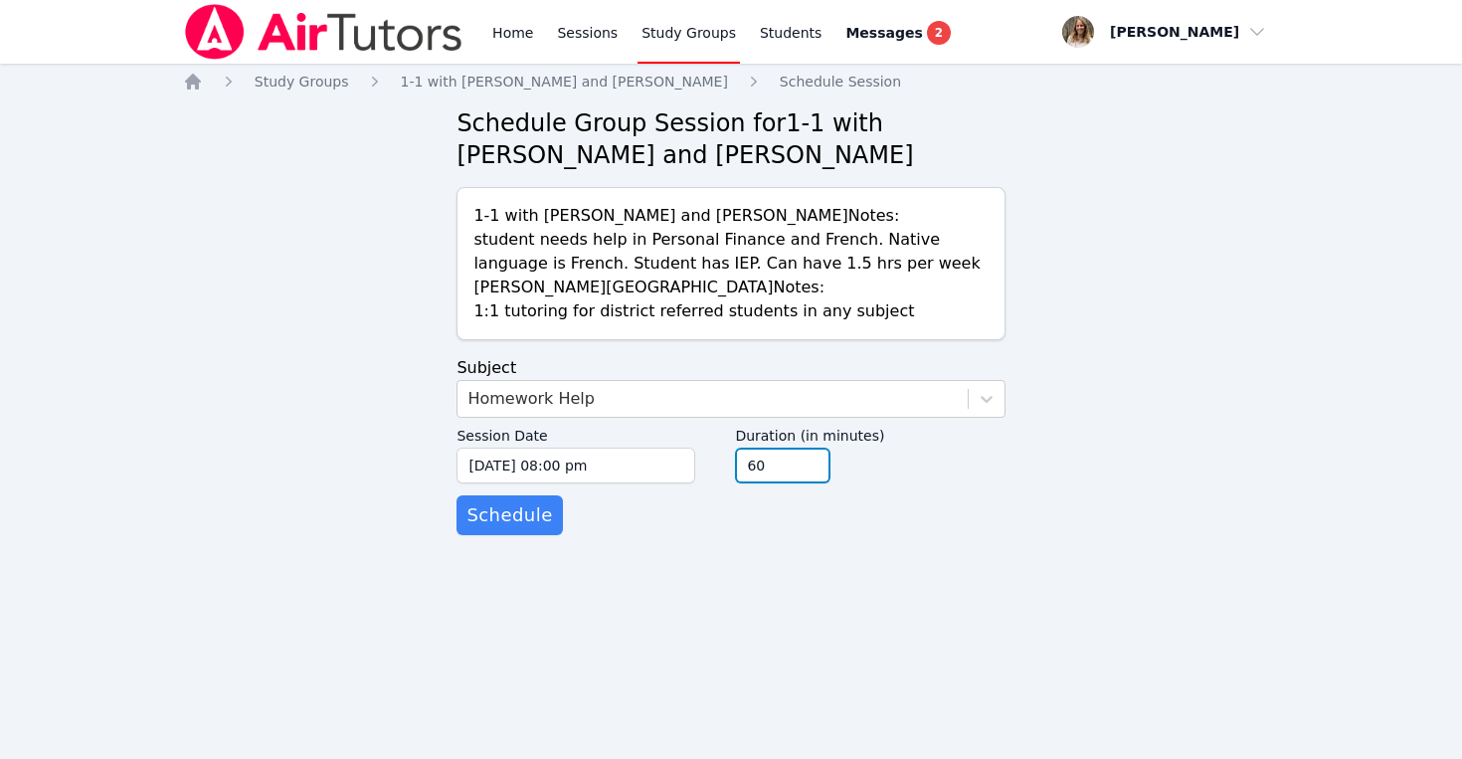
click at [781, 450] on input "60" at bounding box center [782, 466] width 95 height 36
type input "45"
click at [815, 473] on input "45" at bounding box center [782, 466] width 95 height 36
click at [675, 550] on div "Home Study Groups 1-1 with [PERSON_NAME] and [PERSON_NAME] Schedule Session Sch…" at bounding box center [731, 323] width 1097 height 503
click at [503, 520] on span "Schedule" at bounding box center [509, 515] width 86 height 28
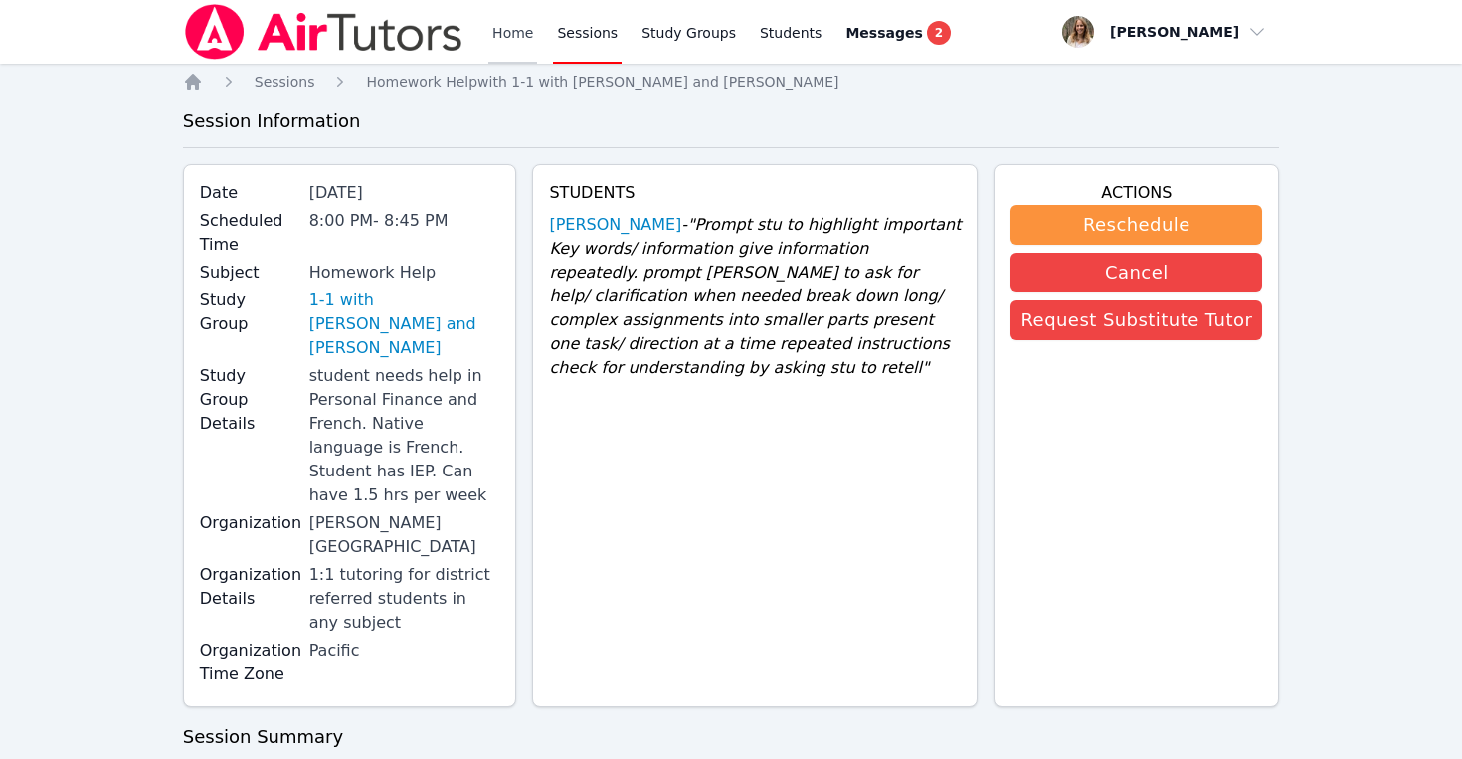
click at [515, 25] on link "Home" at bounding box center [512, 32] width 49 height 64
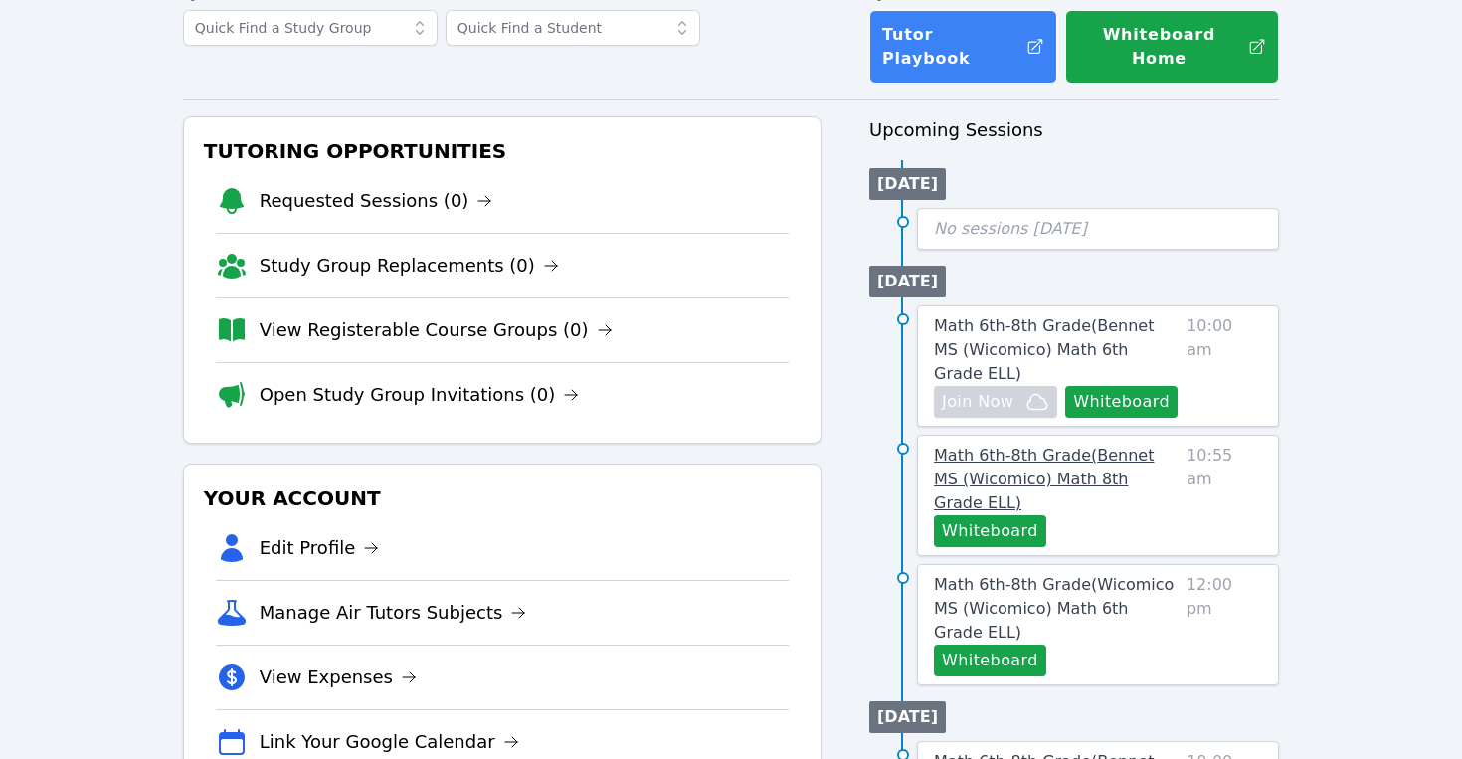
scroll to position [127, 0]
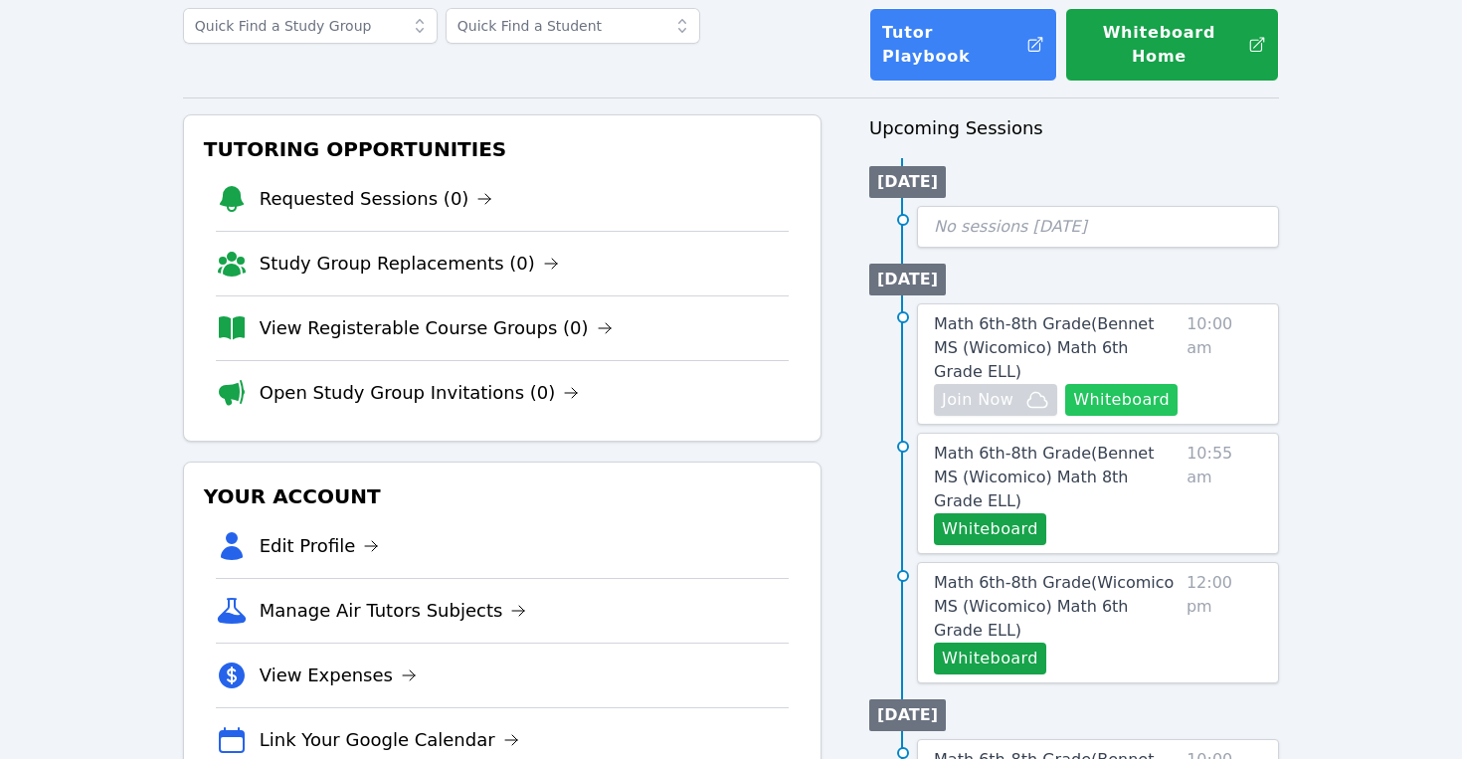
click at [1130, 384] on button "Whiteboard" at bounding box center [1121, 400] width 112 height 32
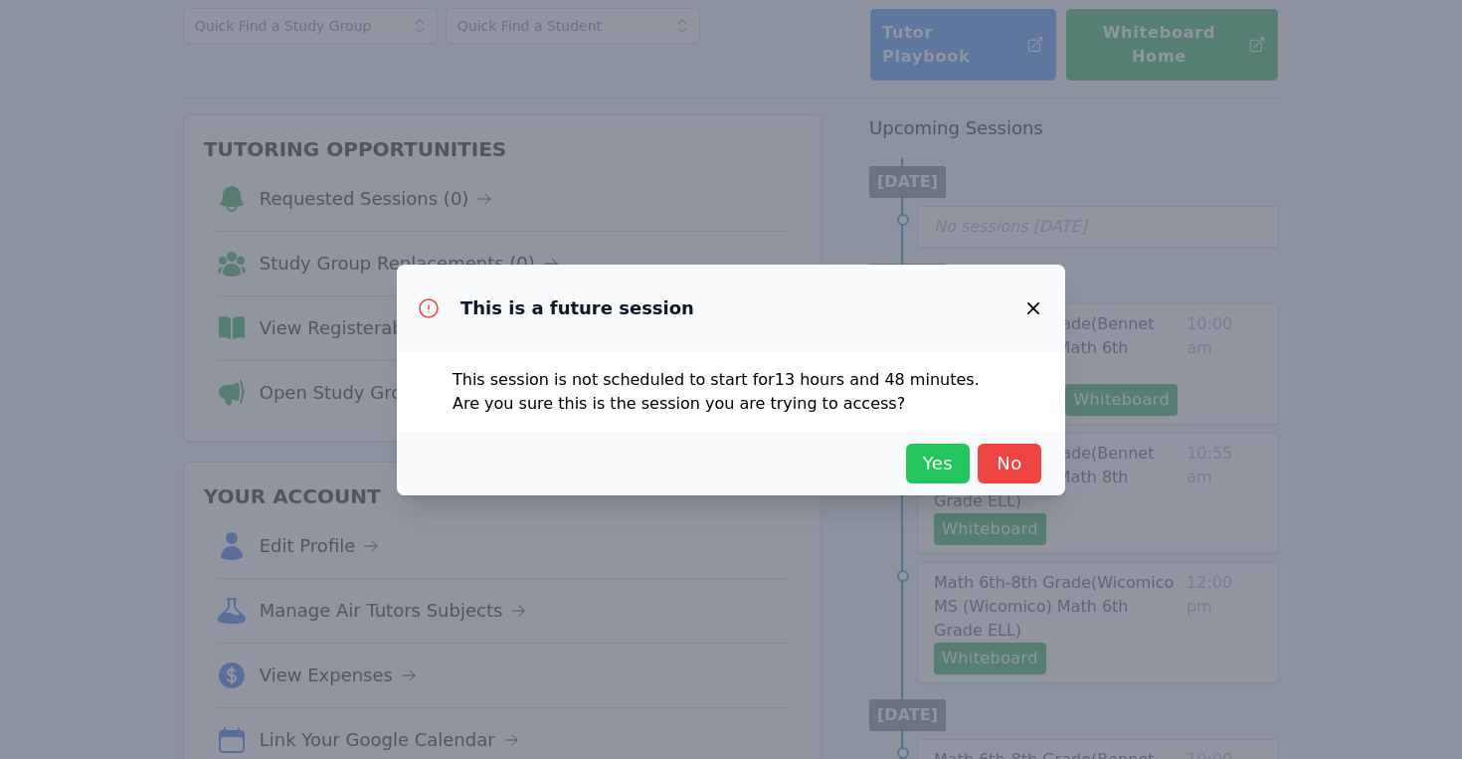
click at [937, 460] on span "Yes" at bounding box center [938, 464] width 44 height 28
